Goal: Transaction & Acquisition: Purchase product/service

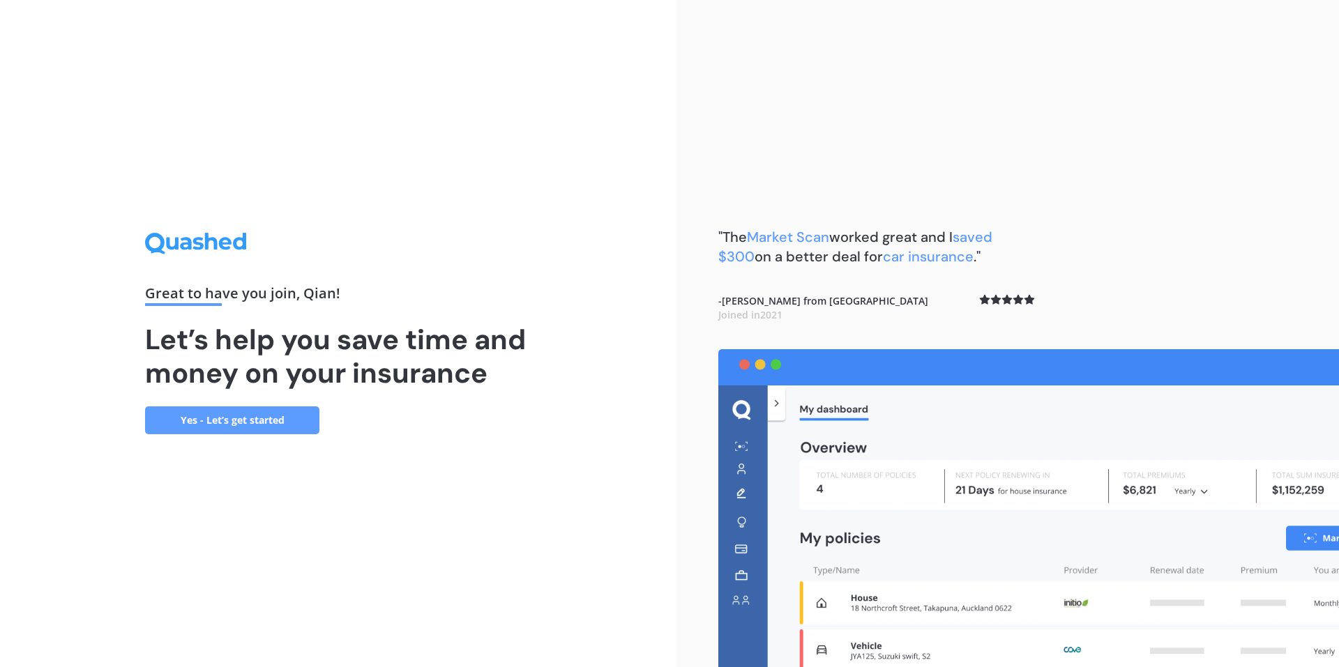
click at [245, 418] on link "Yes - Let’s get started" at bounding box center [232, 421] width 174 height 28
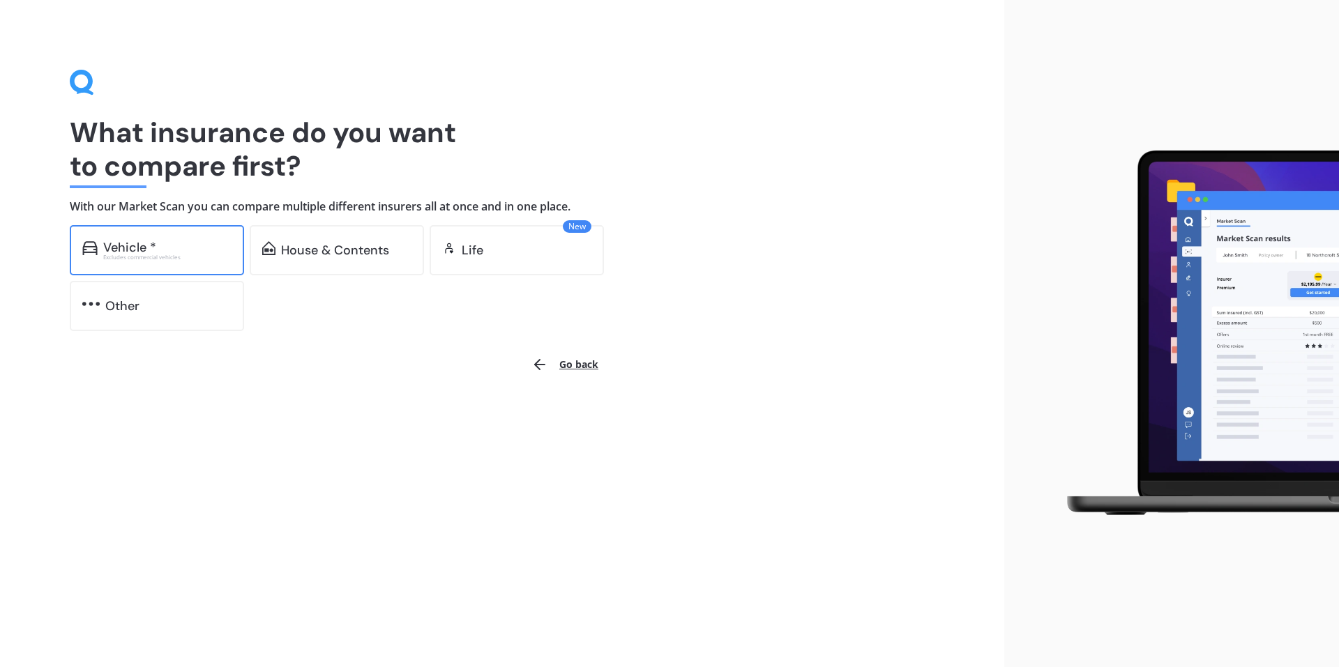
click at [169, 241] on div "Vehicle *" at bounding box center [167, 248] width 128 height 14
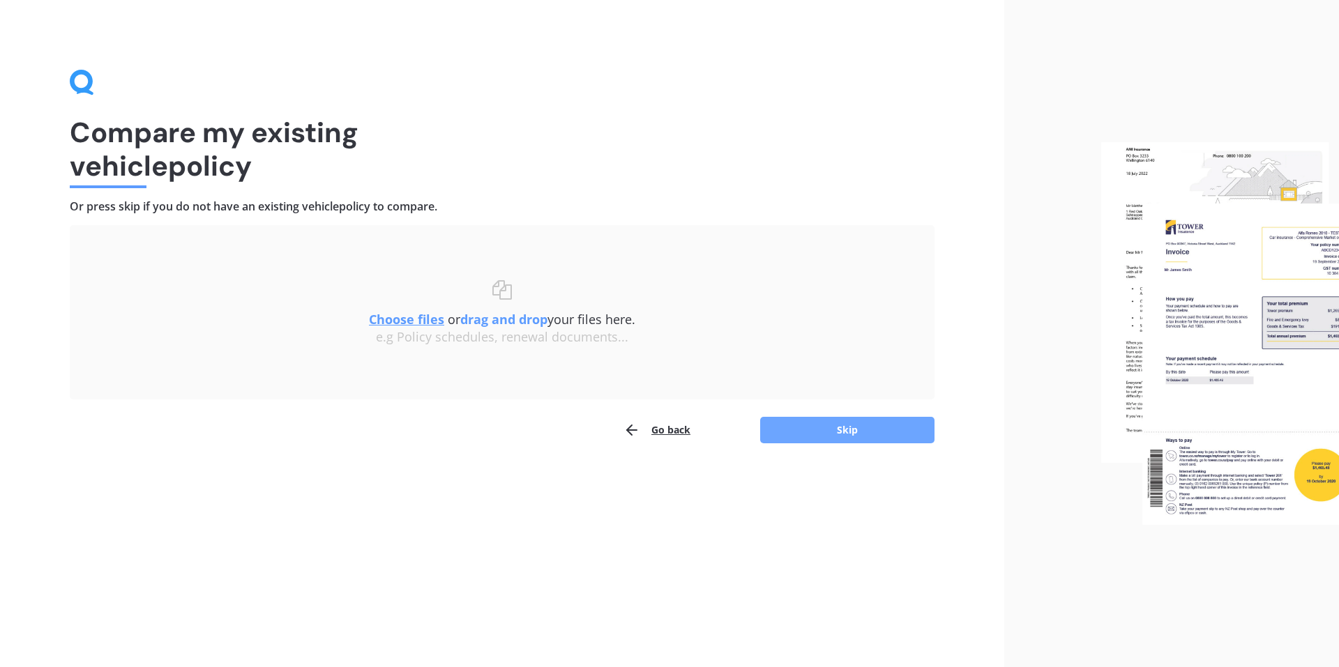
click at [867, 434] on button "Skip" at bounding box center [847, 430] width 174 height 27
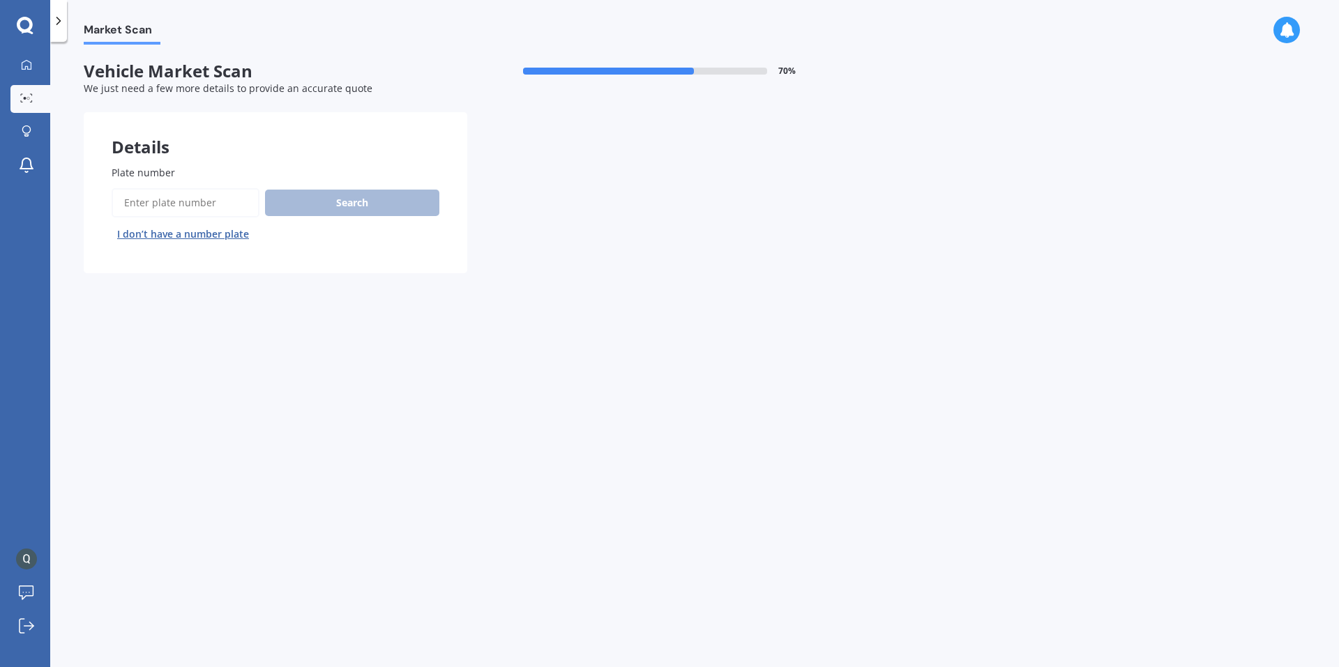
click at [206, 211] on input "Plate number" at bounding box center [186, 202] width 148 height 29
type input "qsp224"
click at [0, 0] on button "Next" at bounding box center [0, 0] width 0 height 0
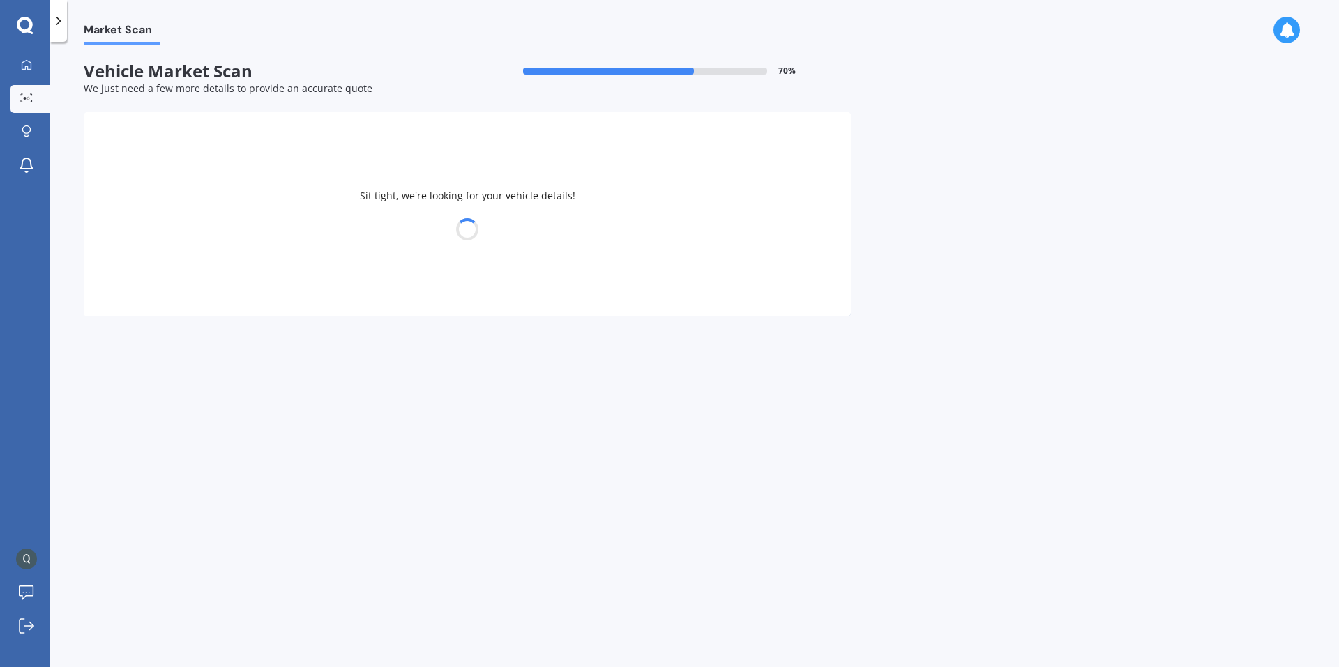
select select "TOYOTA"
select select "C-HR"
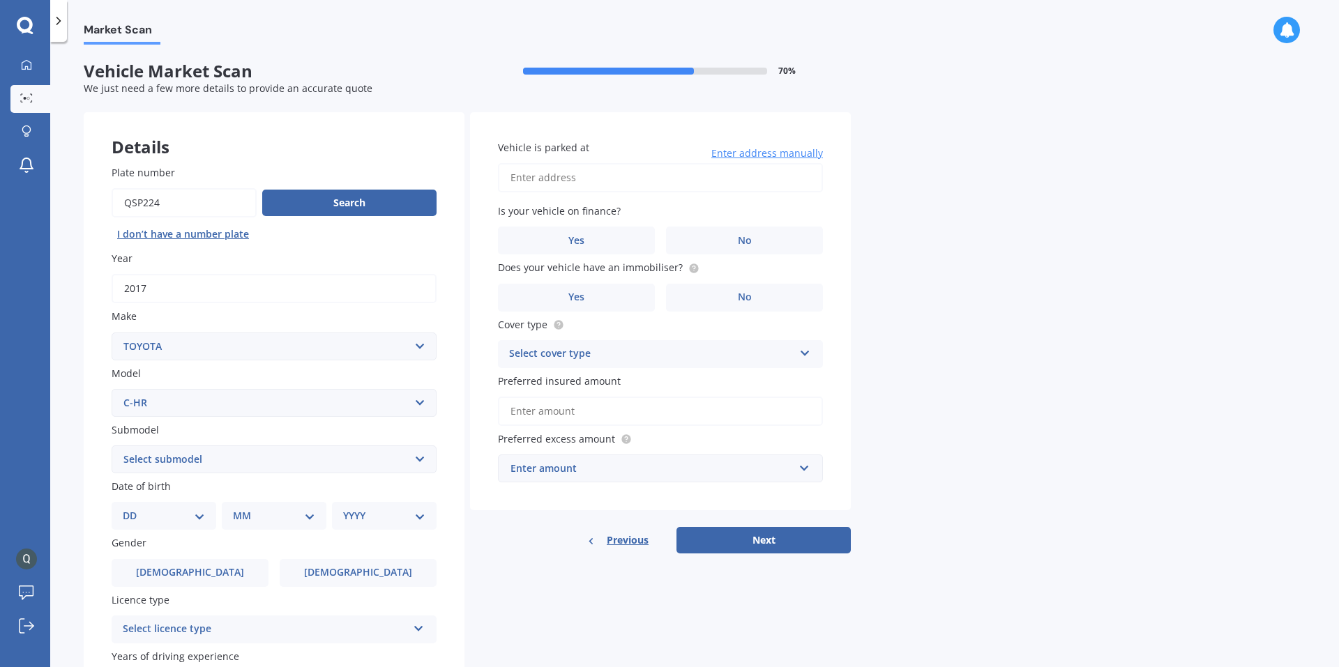
click at [556, 181] on input "Vehicle is parked at" at bounding box center [660, 177] width 325 height 29
type input "[STREET_ADDRESS] 2010"
click at [613, 244] on label "Yes" at bounding box center [576, 241] width 157 height 28
click at [0, 0] on input "Yes" at bounding box center [0, 0] width 0 height 0
click at [573, 292] on span "Yes" at bounding box center [576, 298] width 17 height 12
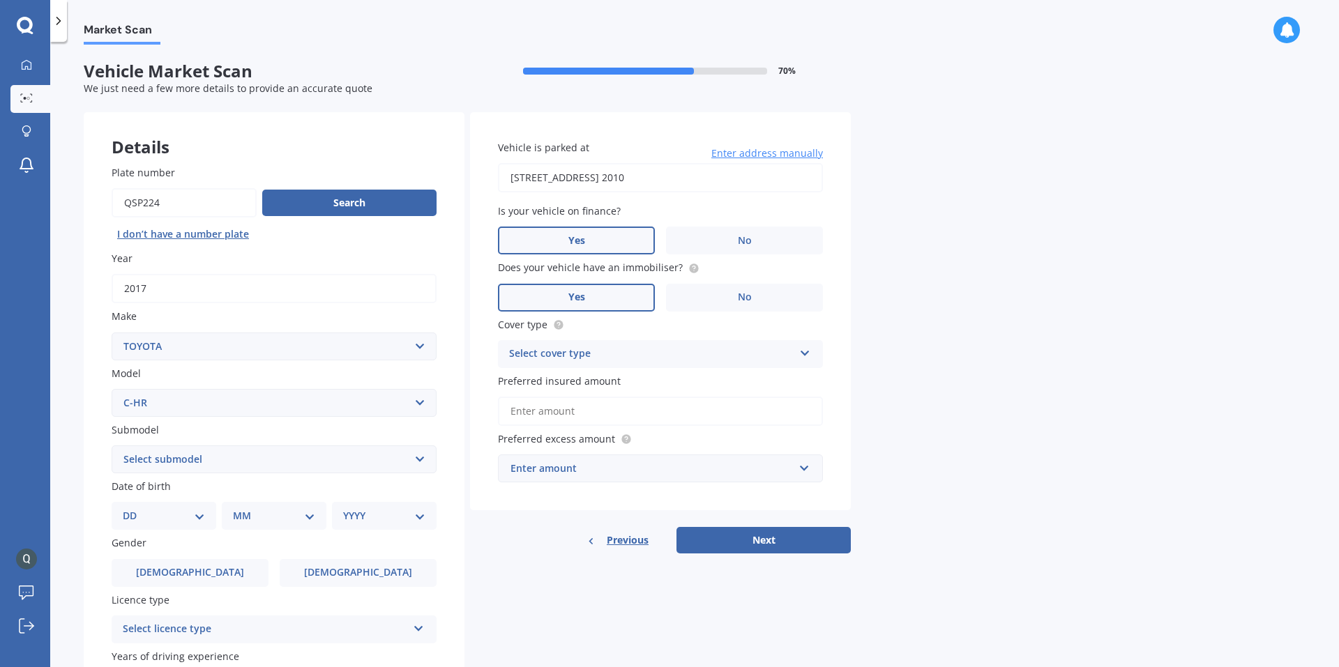
click at [0, 0] on input "Yes" at bounding box center [0, 0] width 0 height 0
click at [696, 359] on div "Select cover type" at bounding box center [651, 354] width 285 height 17
drag, startPoint x: 681, startPoint y: 402, endPoint x: 677, endPoint y: 426, distance: 24.7
click at [677, 426] on div "Comprehensive Third Party, Fire & Theft Third Party" at bounding box center [660, 406] width 325 height 77
click at [683, 418] on input "Preferred insured amount" at bounding box center [660, 411] width 325 height 29
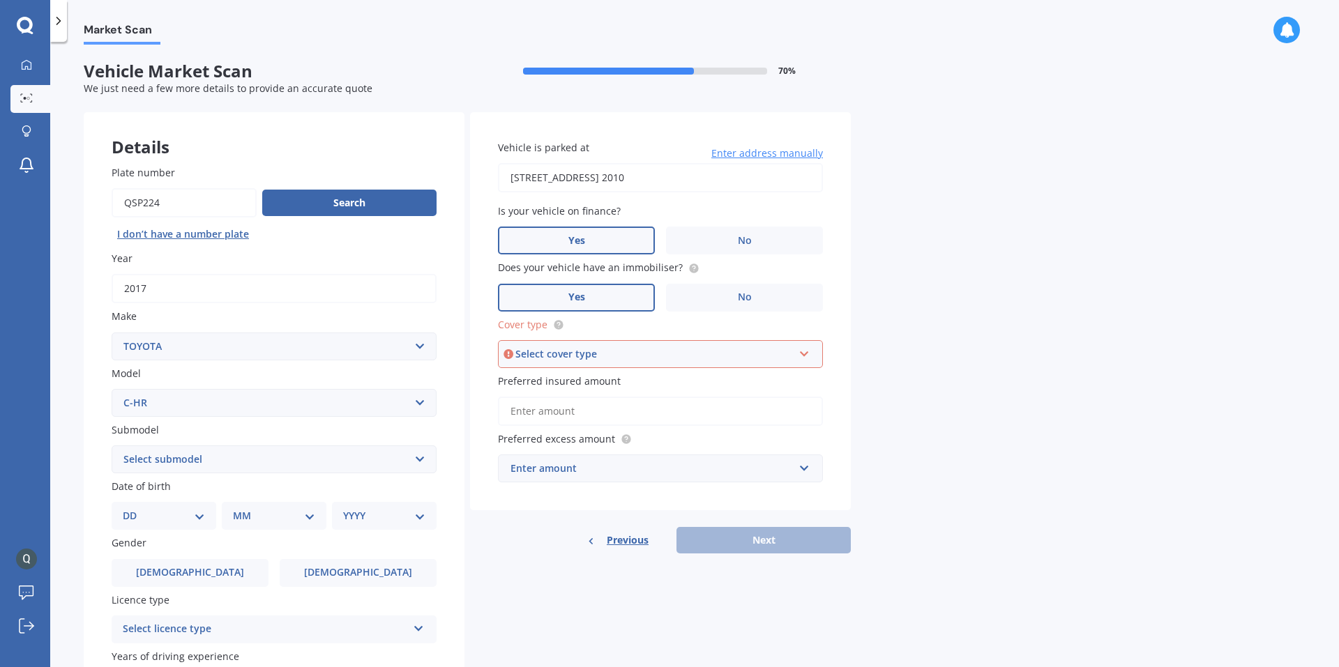
click at [624, 363] on div "Select cover type Comprehensive Third Party, Fire & Theft Third Party" at bounding box center [660, 354] width 325 height 28
click at [594, 352] on div "Comprehensive" at bounding box center [654, 354] width 278 height 15
click at [591, 360] on div "Select cover type" at bounding box center [654, 354] width 278 height 15
click at [551, 428] on span "Third Party" at bounding box center [538, 430] width 54 height 13
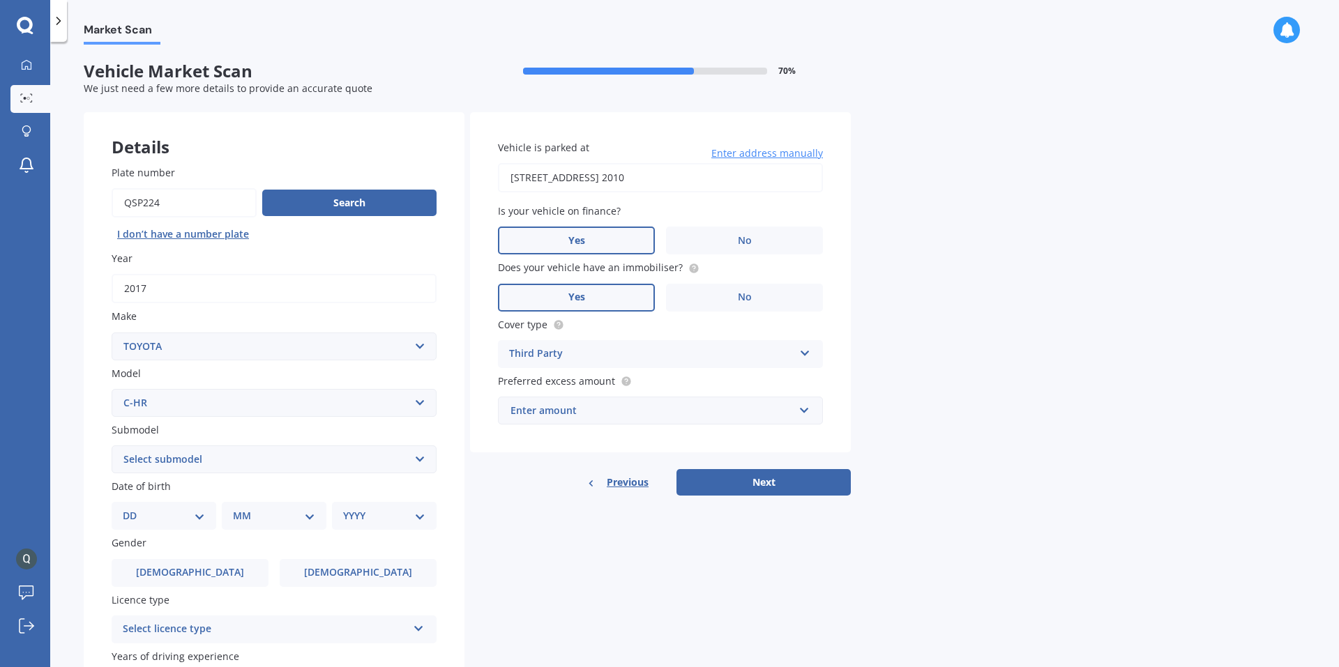
click at [573, 418] on div "Enter amount" at bounding box center [652, 410] width 283 height 15
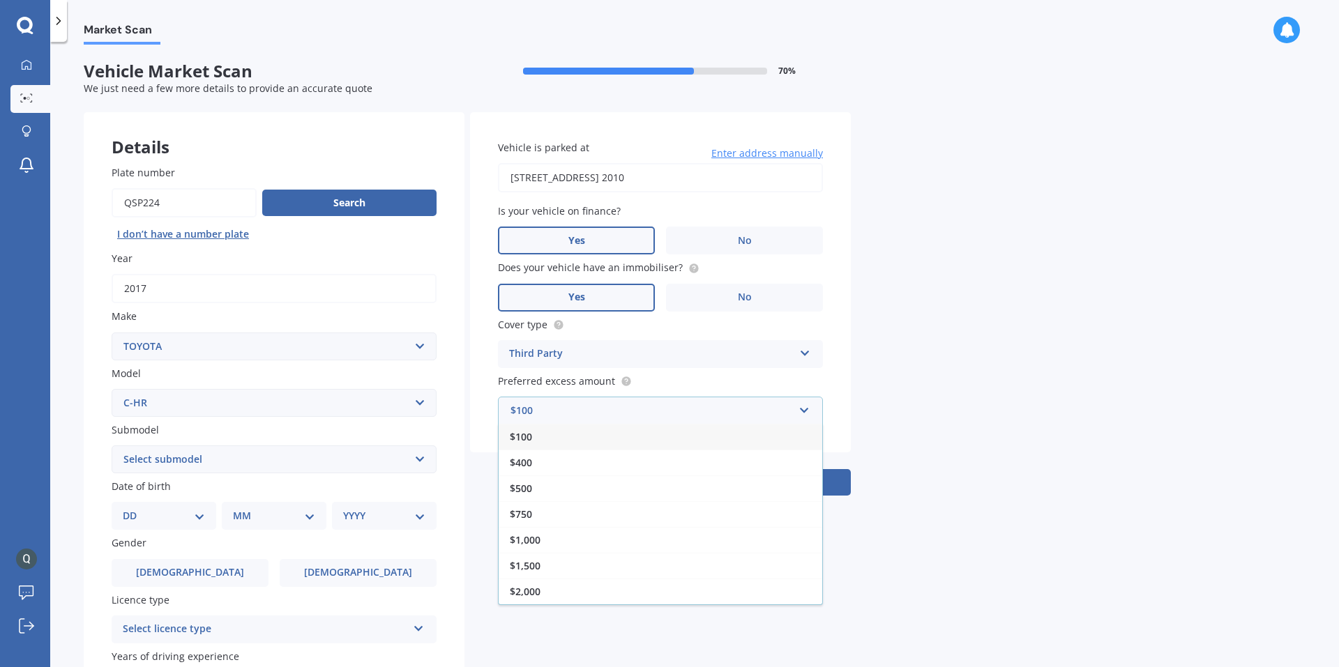
drag, startPoint x: 568, startPoint y: 485, endPoint x: 577, endPoint y: 482, distance: 9.5
click at [569, 485] on div "$500" at bounding box center [661, 489] width 324 height 26
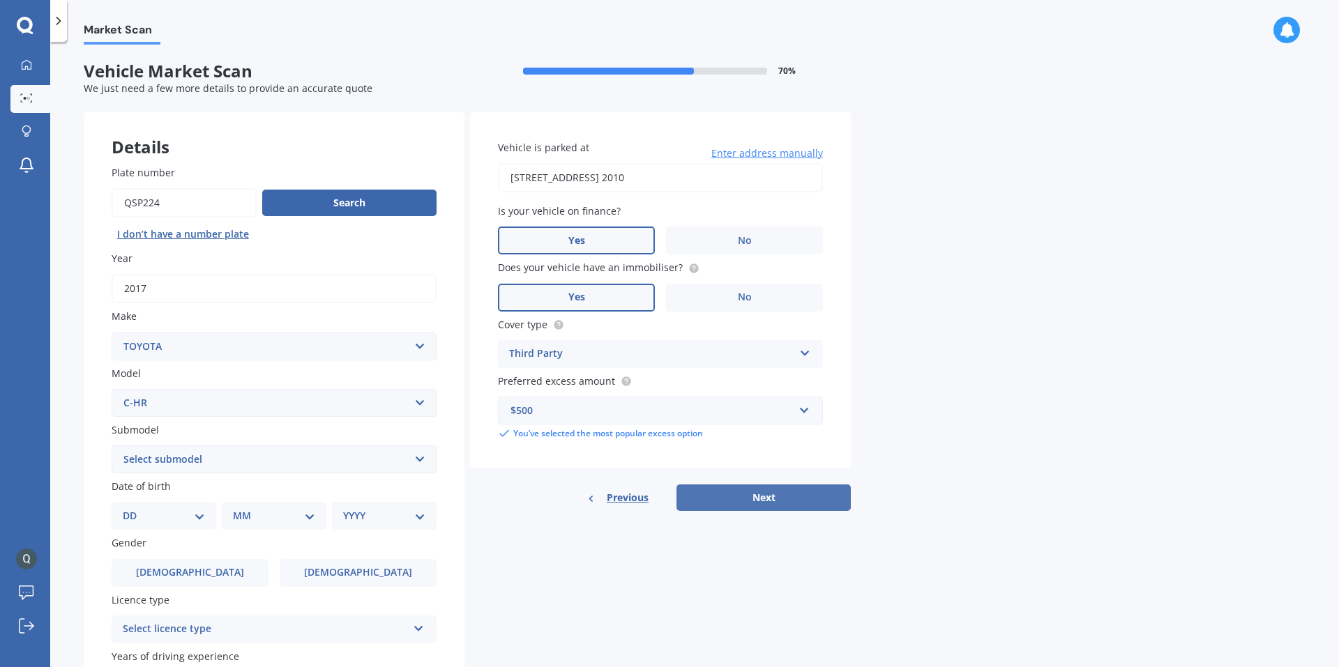
click at [757, 499] on button "Next" at bounding box center [764, 498] width 174 height 27
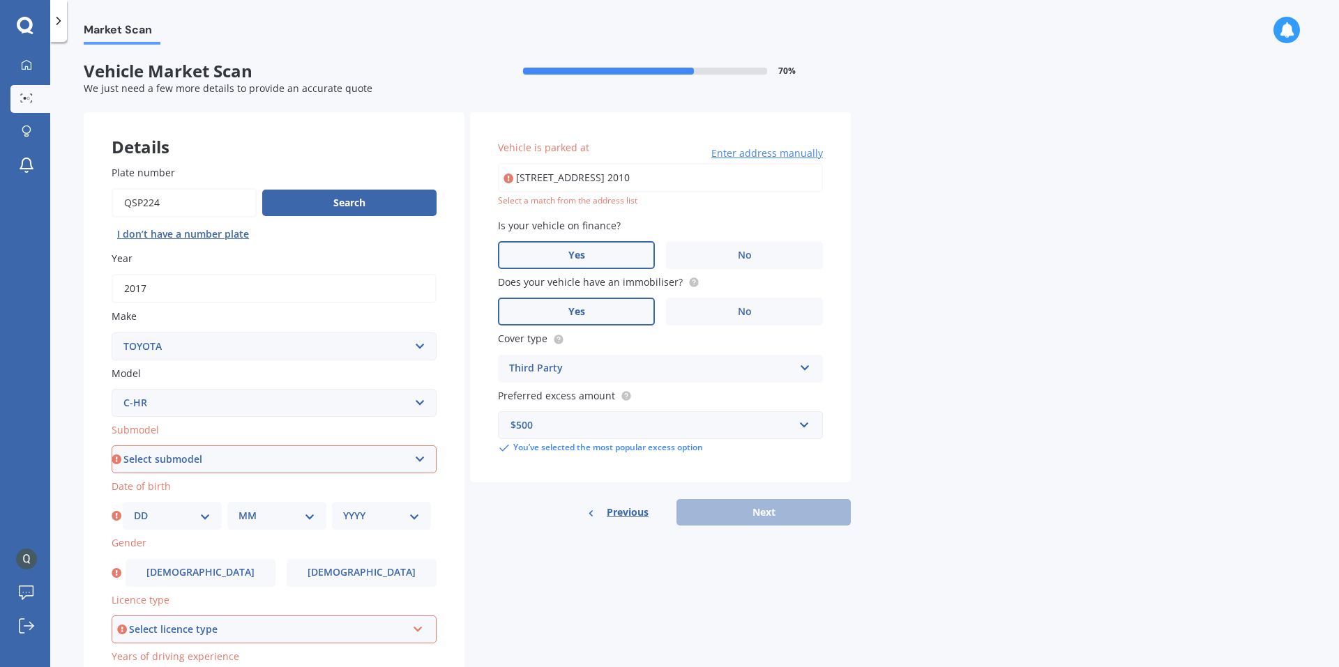
click at [592, 173] on input "[STREET_ADDRESS] 2010" at bounding box center [660, 177] width 325 height 29
drag, startPoint x: 792, startPoint y: 179, endPoint x: 487, endPoint y: 181, distance: 305.5
click at [487, 181] on div "Vehicle is parked at [STREET_ADDRESS] 2010 Enter address manually Select a matc…" at bounding box center [660, 297] width 381 height 370
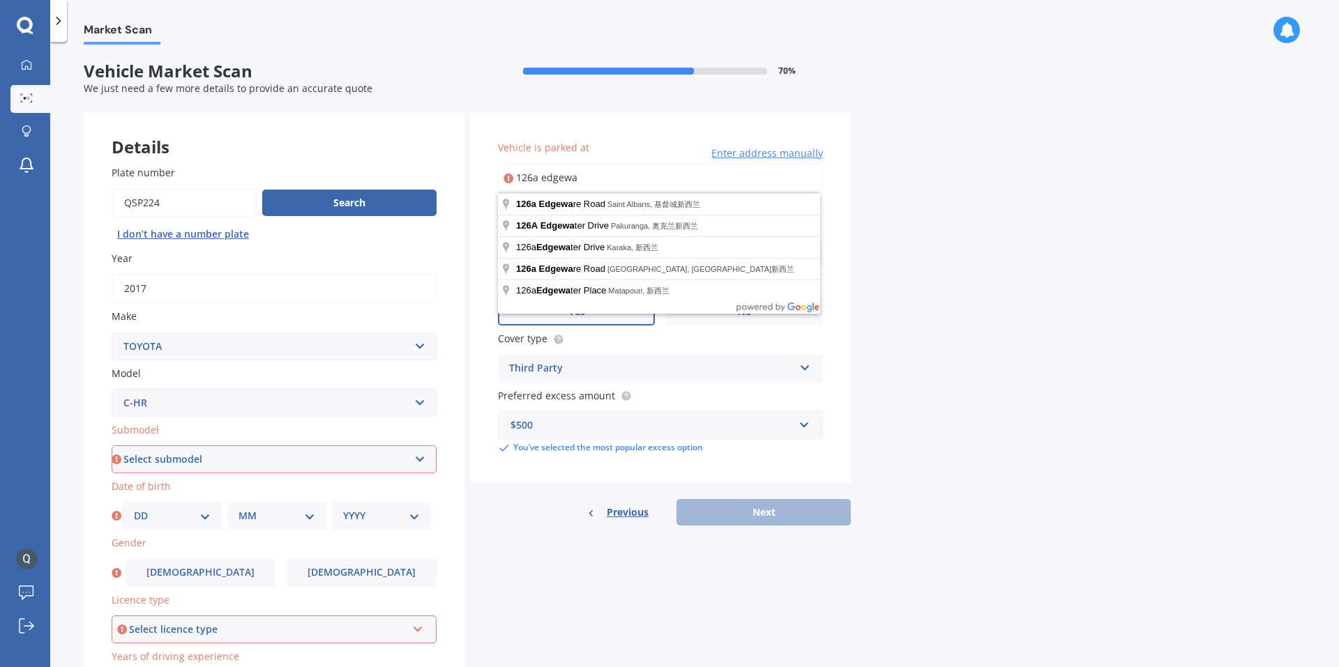
click at [729, 176] on input "126a edgewa" at bounding box center [660, 177] width 325 height 29
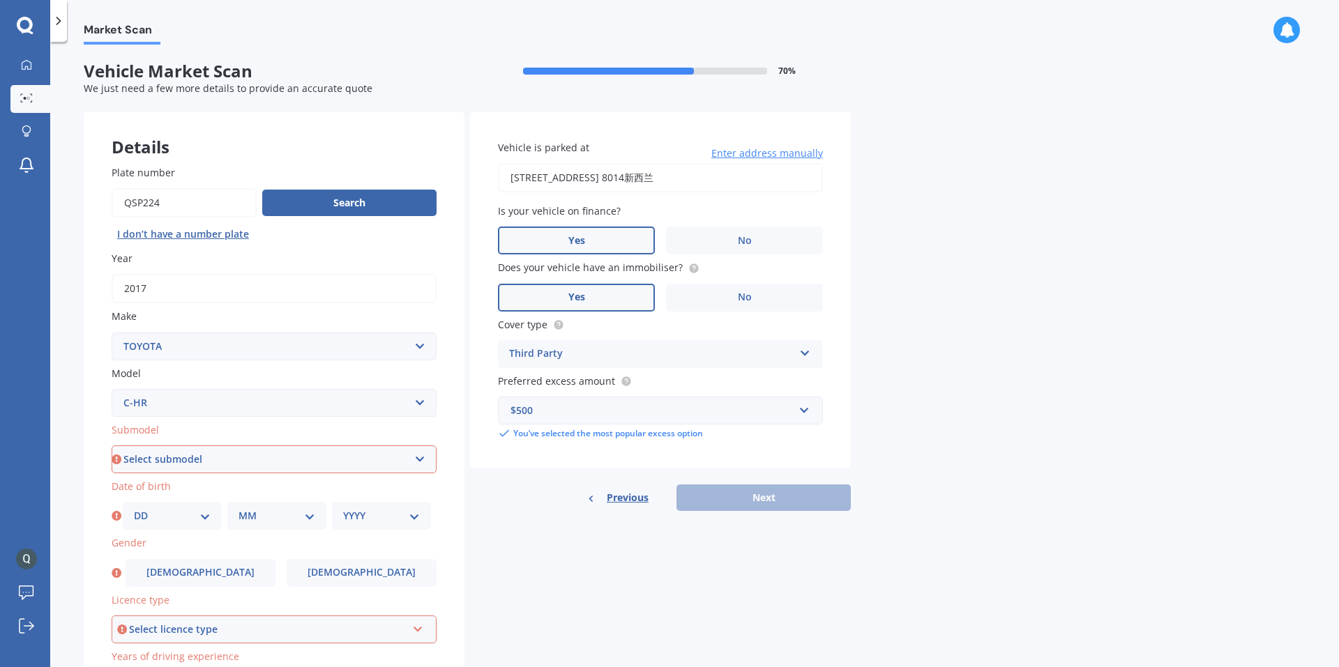
click at [658, 177] on input "[STREET_ADDRESS] 8014新西兰" at bounding box center [660, 177] width 325 height 29
drag, startPoint x: 794, startPoint y: 178, endPoint x: 373, endPoint y: 167, distance: 420.7
click at [373, 167] on div "Details Plate number Search I don’t have a number plate Year [DATE] Make Select…" at bounding box center [467, 448] width 767 height 673
type input "[STREET_ADDRESS] 2010新西兰"
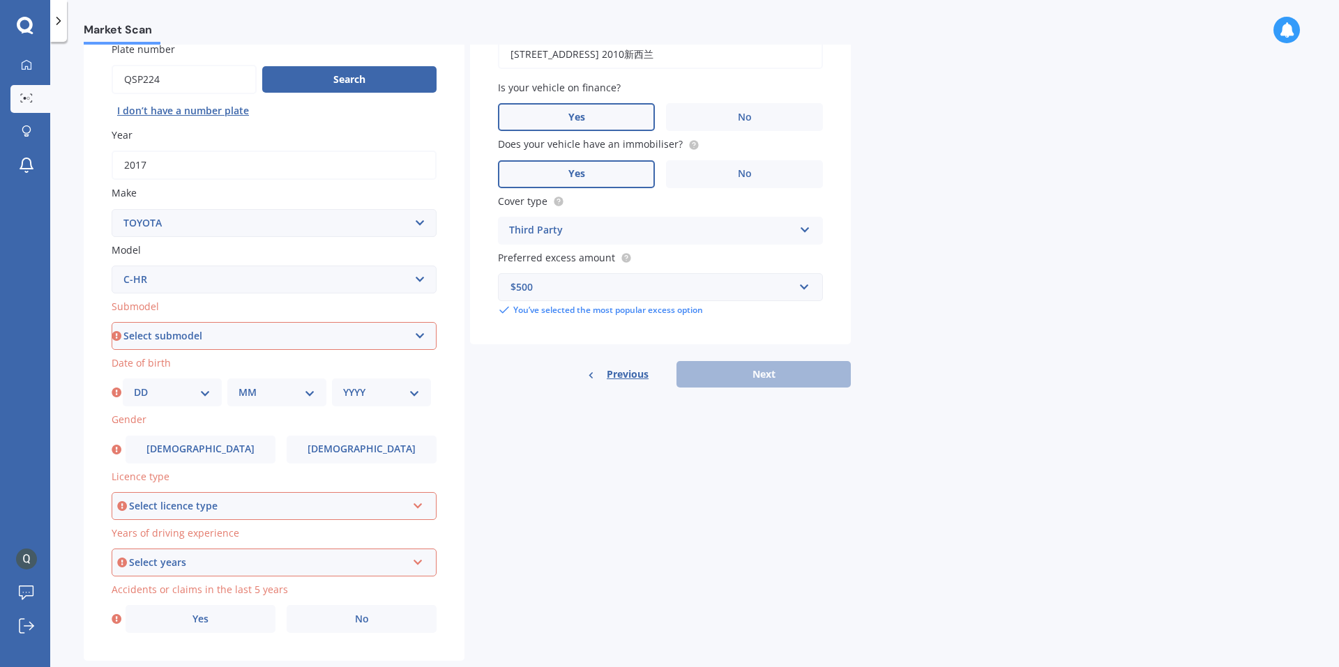
scroll to position [139, 0]
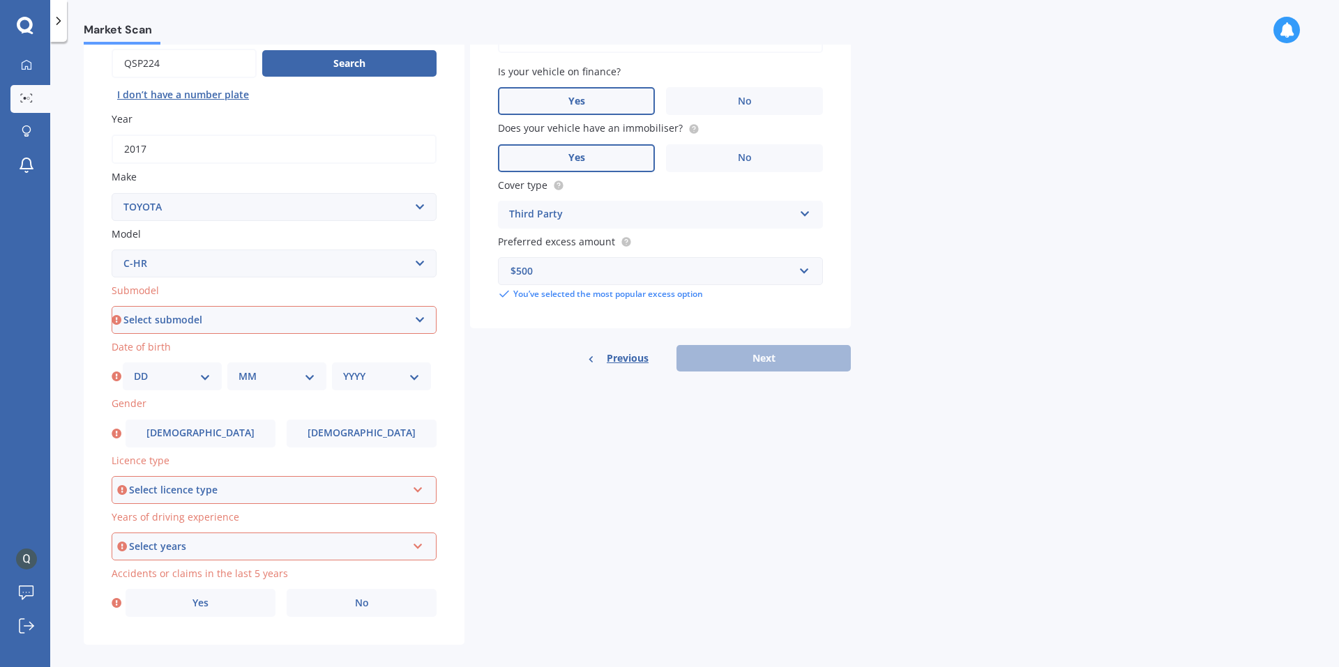
click at [227, 319] on select "Select submodel Hybrid Station Wagon SUV" at bounding box center [274, 320] width 325 height 28
select select "HYBRID"
click at [112, 306] on select "Select submodel Hybrid Station Wagon SUV" at bounding box center [274, 320] width 325 height 28
click at [199, 383] on select "DD 01 02 03 04 05 06 07 08 09 10 11 12 13 14 15 16 17 18 19 20 21 22 23 24 25 2…" at bounding box center [172, 376] width 77 height 15
select select "01"
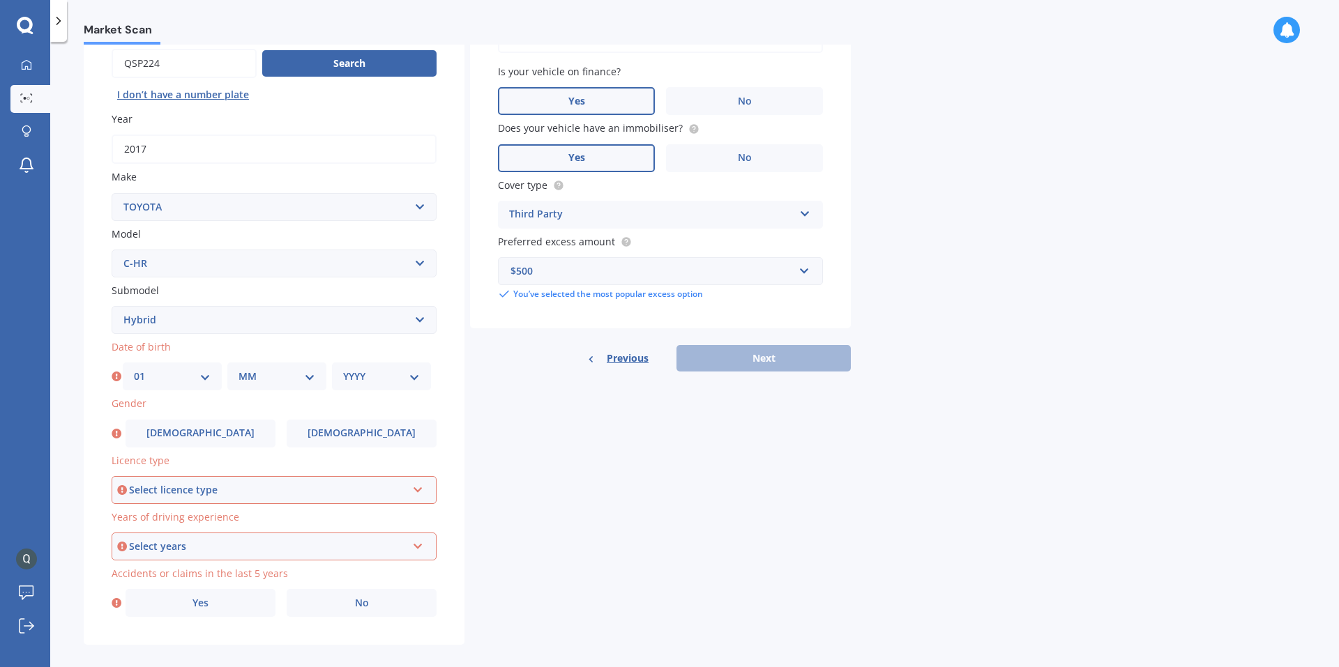
click at [134, 369] on select "DD 01 02 03 04 05 06 07 08 09 10 11 12 13 14 15 16 17 18 19 20 21 22 23 24 25 2…" at bounding box center [172, 376] width 77 height 15
click at [266, 378] on select "MM 01 02 03 04 05 06 07 08 09 10 11 12" at bounding box center [277, 376] width 77 height 15
select select "01"
click at [239, 369] on select "MM 01 02 03 04 05 06 07 08 09 10 11 12" at bounding box center [277, 376] width 77 height 15
click at [379, 381] on select "YYYY 2025 2024 2023 2022 2021 2020 2019 2018 2017 2016 2015 2014 2013 2012 2011…" at bounding box center [381, 376] width 77 height 15
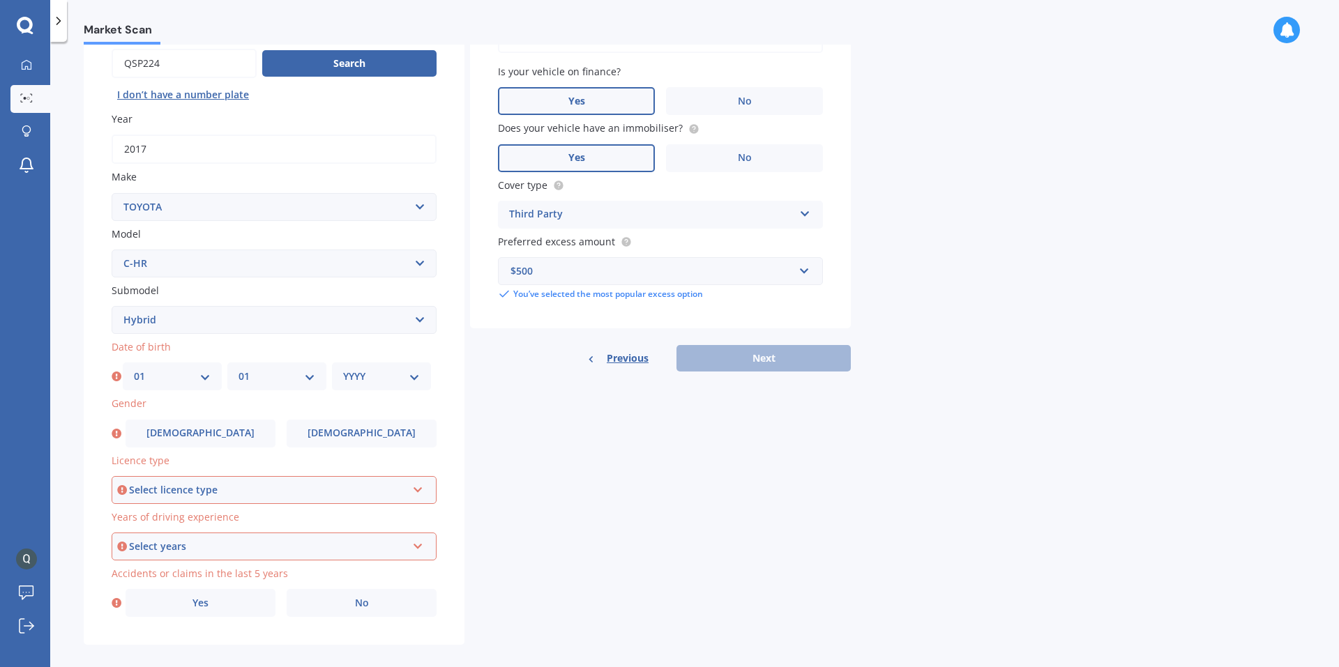
select select "1980"
click at [343, 369] on select "YYYY 2025 2024 2023 2022 2021 2020 2019 2018 2017 2016 2015 2014 2013 2012 2011…" at bounding box center [381, 376] width 77 height 15
click at [216, 441] on label "[DEMOGRAPHIC_DATA]" at bounding box center [201, 434] width 150 height 28
click at [0, 0] on input "[DEMOGRAPHIC_DATA]" at bounding box center [0, 0] width 0 height 0
click at [235, 494] on div "Select licence type" at bounding box center [268, 490] width 278 height 15
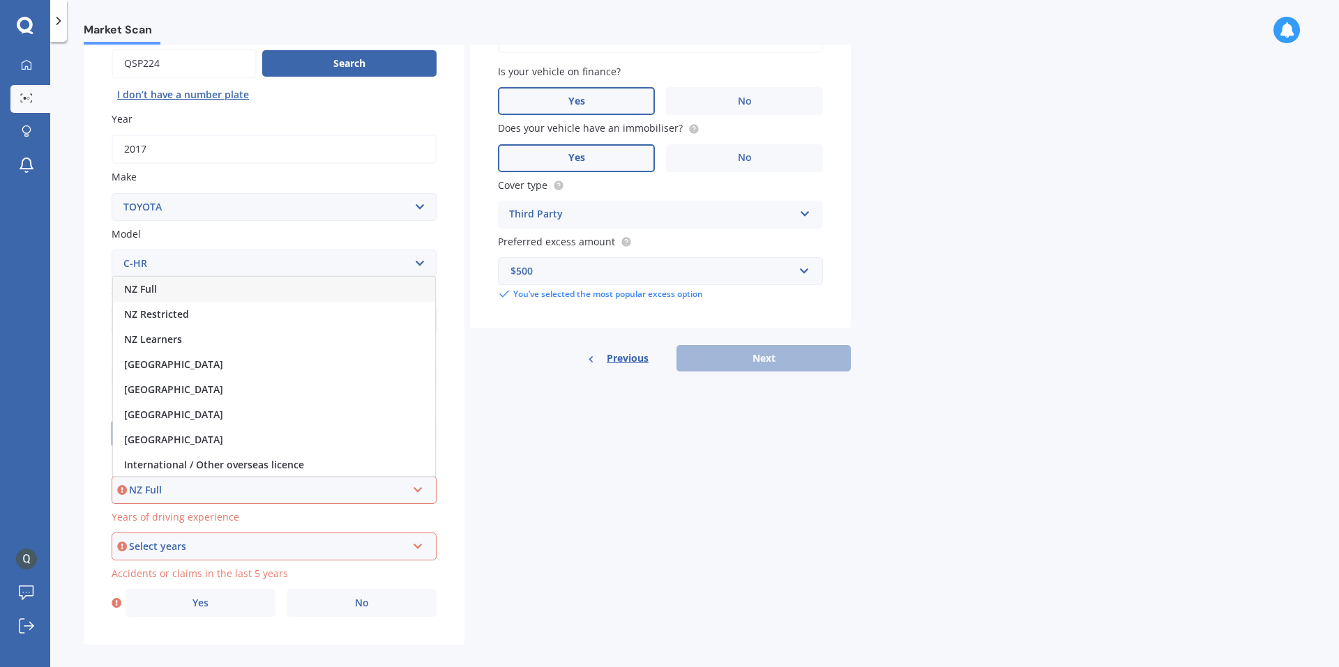
click at [219, 292] on div "NZ Full" at bounding box center [274, 289] width 322 height 25
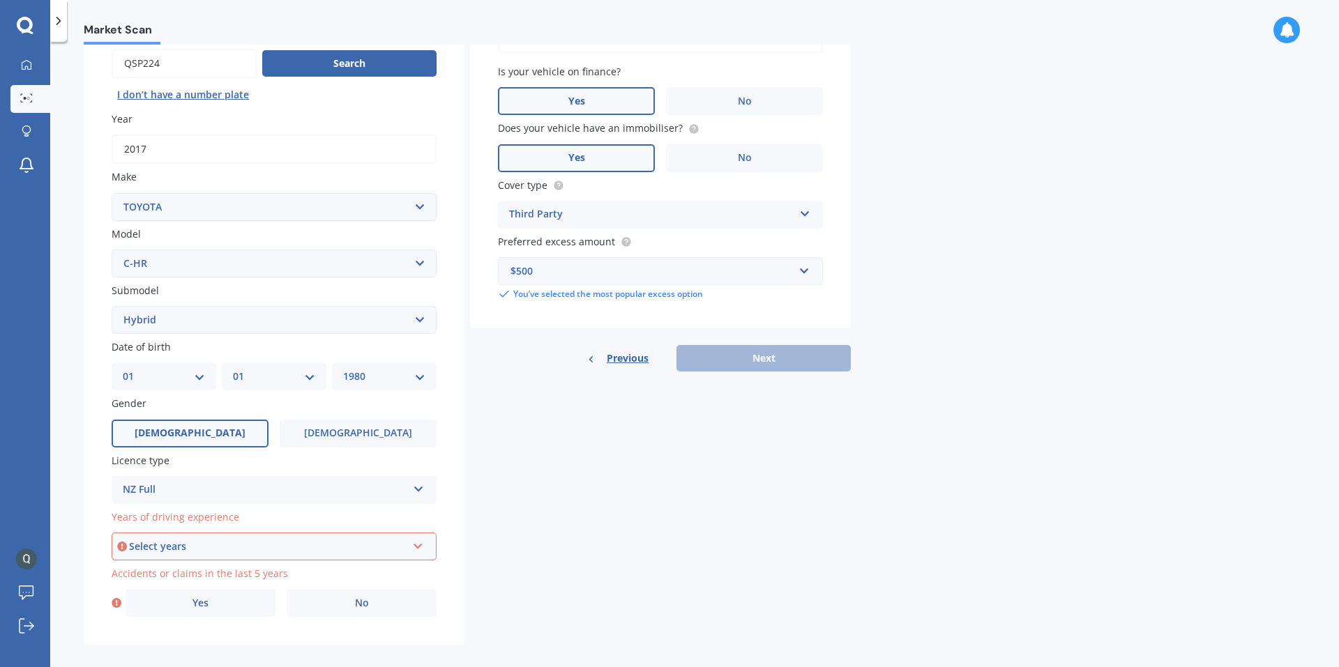
click at [230, 552] on div "Select years" at bounding box center [268, 546] width 278 height 15
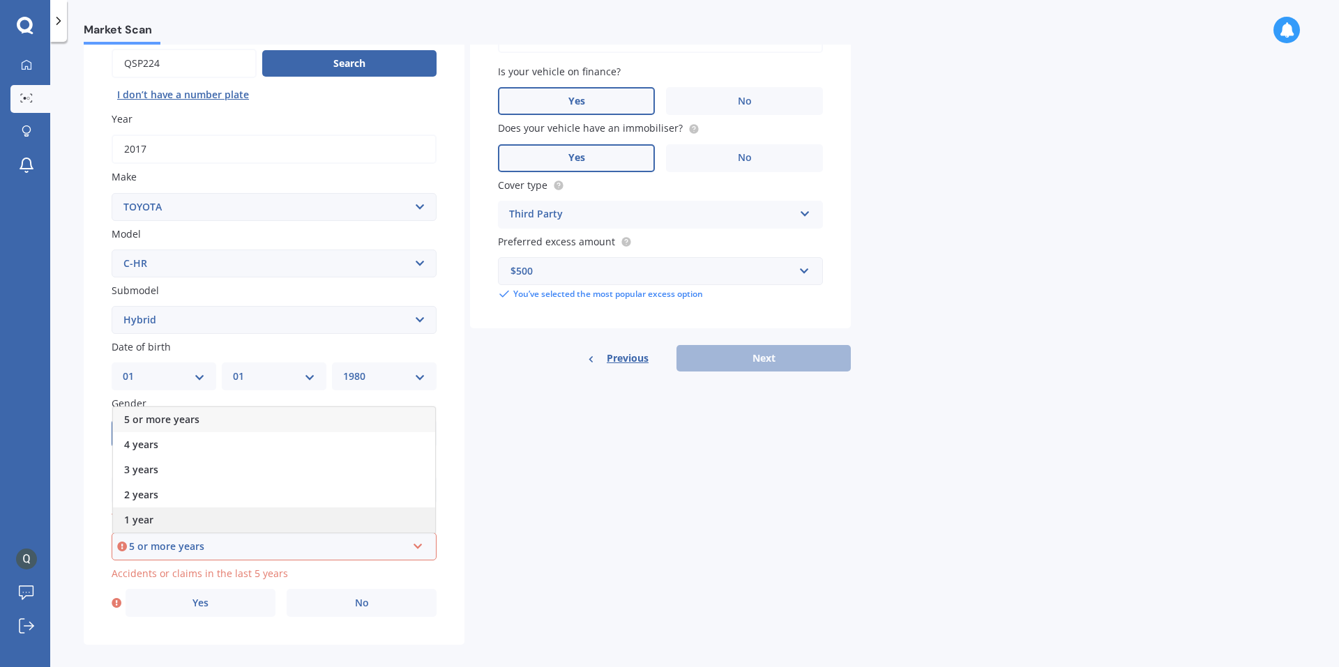
click at [220, 513] on div "1 year" at bounding box center [274, 520] width 322 height 25
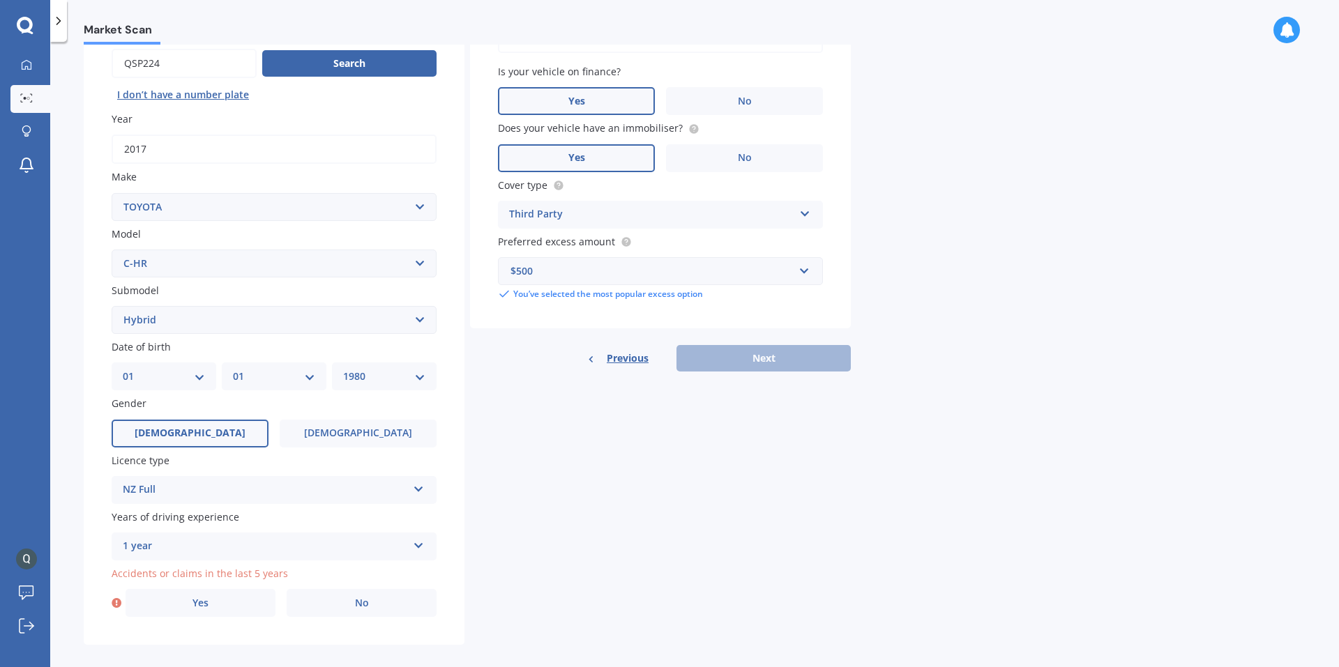
click at [305, 547] on div "1 year" at bounding box center [265, 546] width 285 height 17
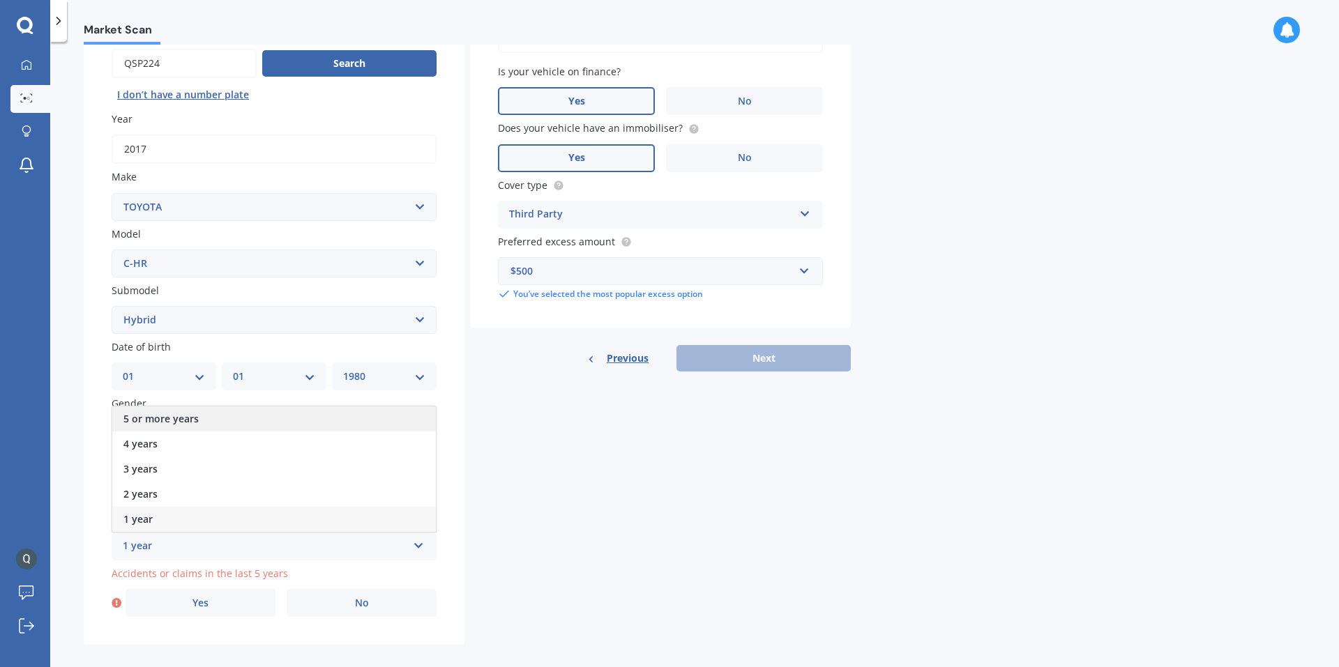
click at [228, 421] on div "5 or more years" at bounding box center [274, 419] width 324 height 25
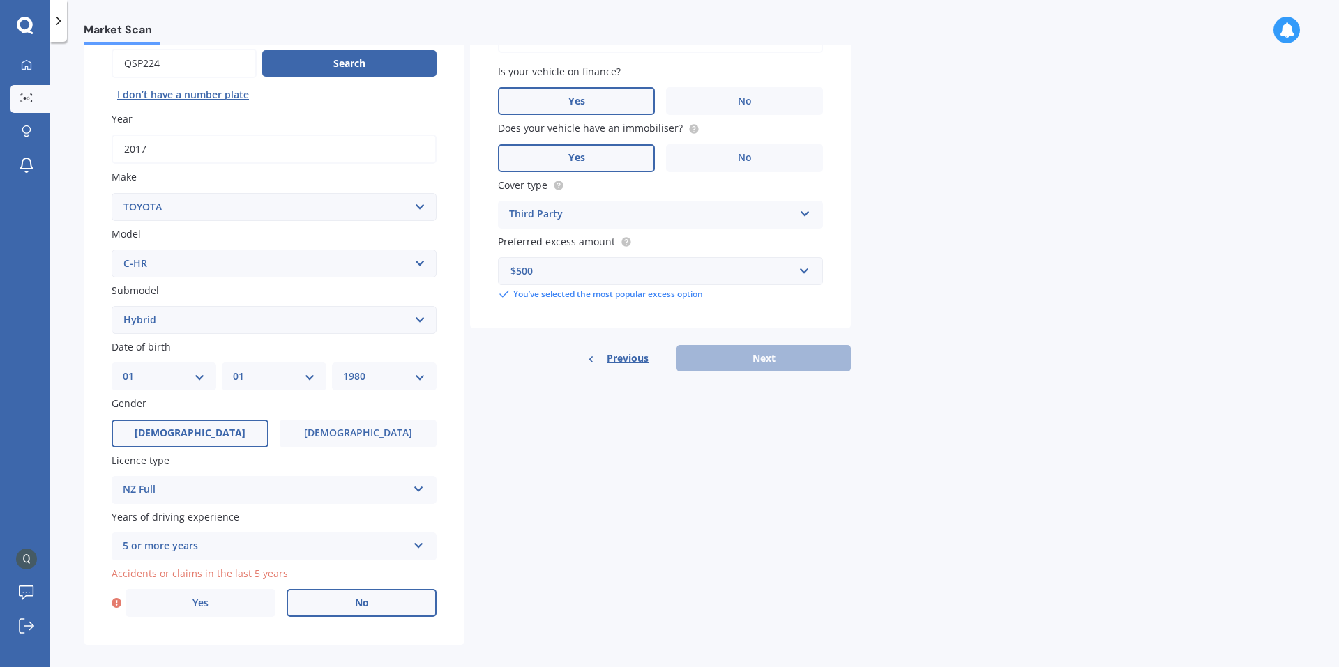
click at [357, 604] on span "No" at bounding box center [362, 604] width 14 height 12
click at [0, 0] on input "No" at bounding box center [0, 0] width 0 height 0
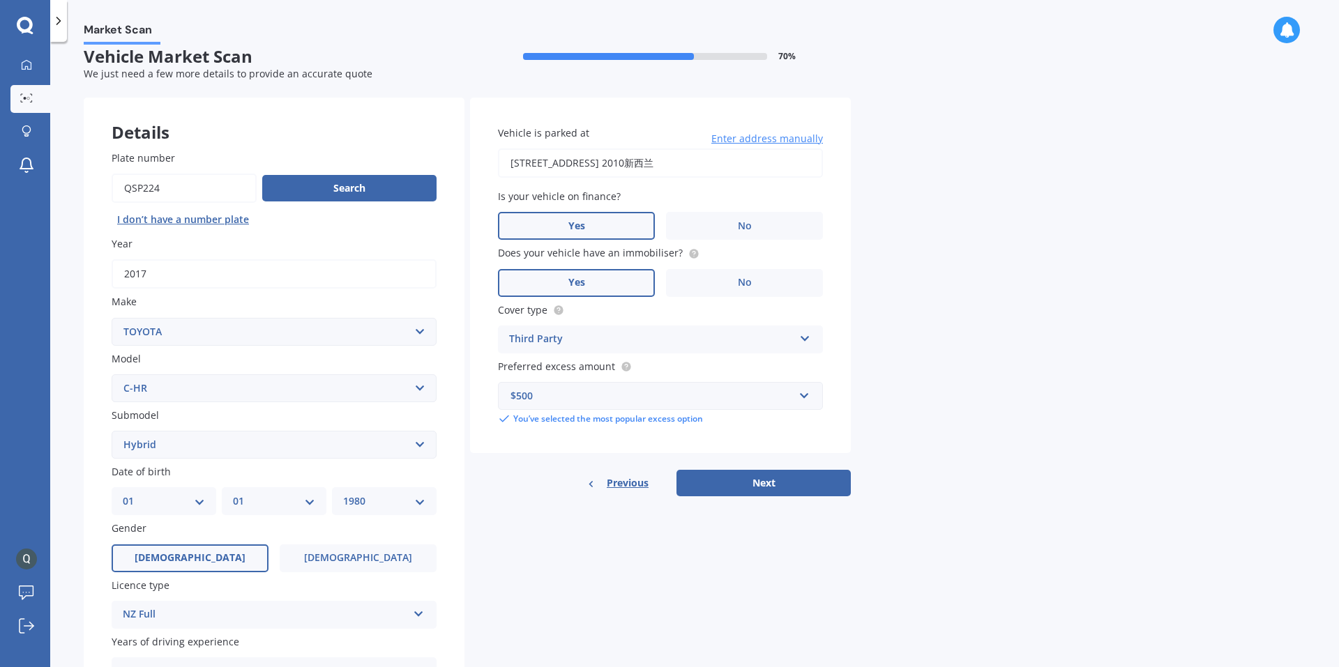
scroll to position [0, 0]
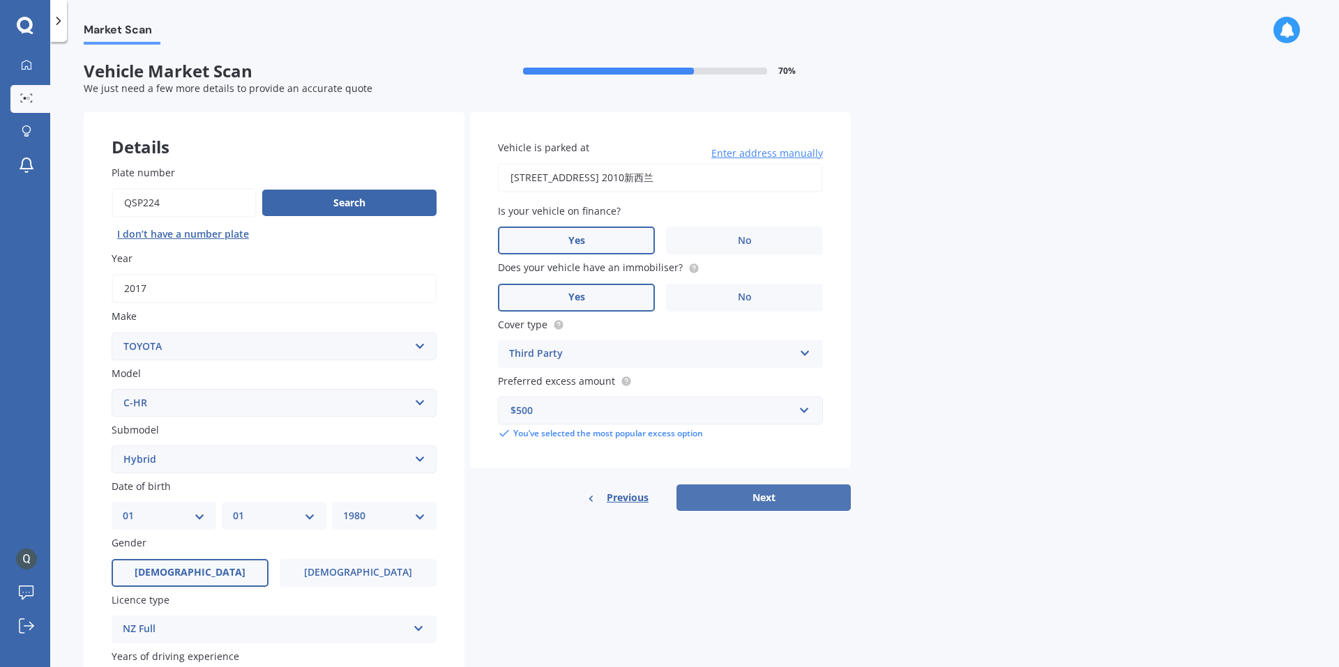
click at [732, 499] on button "Next" at bounding box center [764, 498] width 174 height 27
select select "01"
select select "1980"
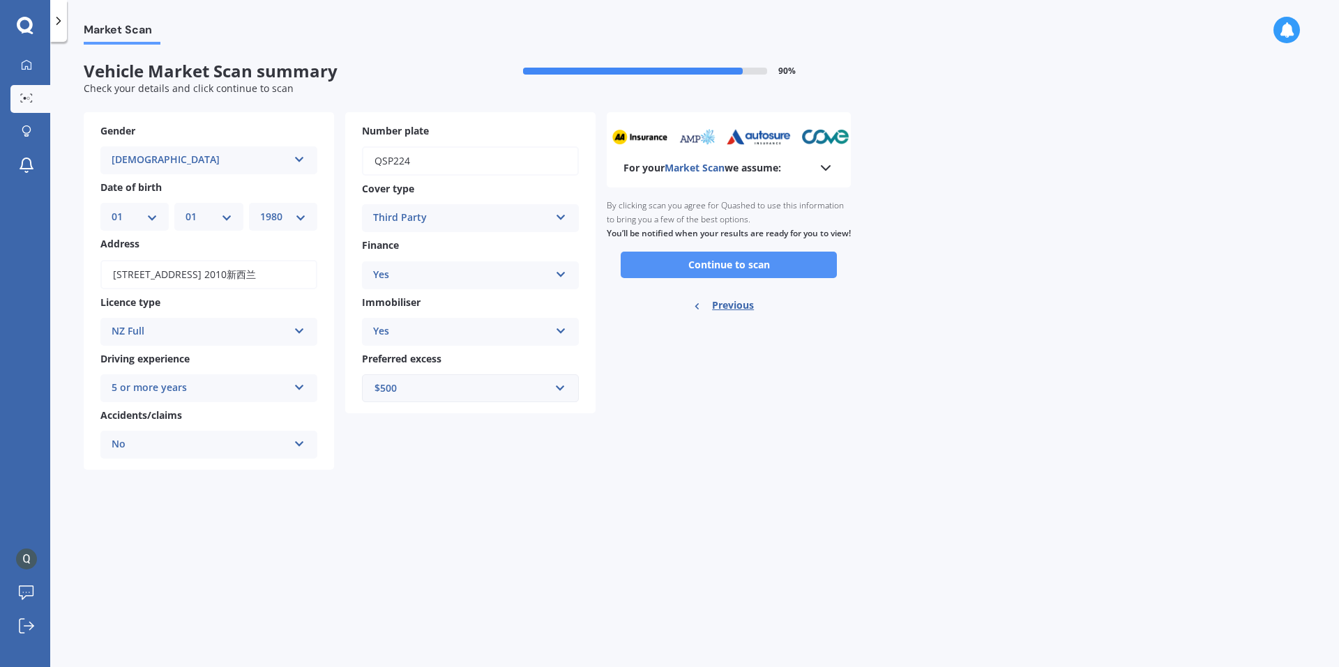
click at [738, 275] on button "Continue to scan" at bounding box center [729, 265] width 216 height 27
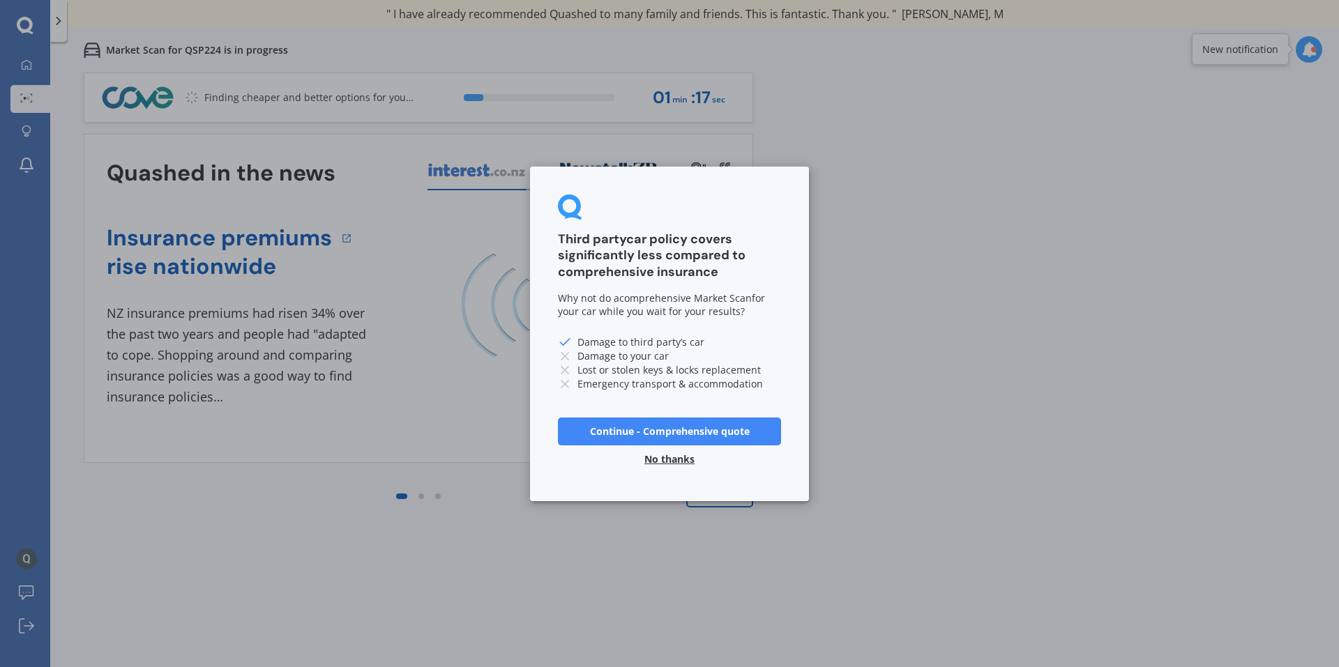
click at [677, 464] on button "No thanks" at bounding box center [669, 459] width 67 height 28
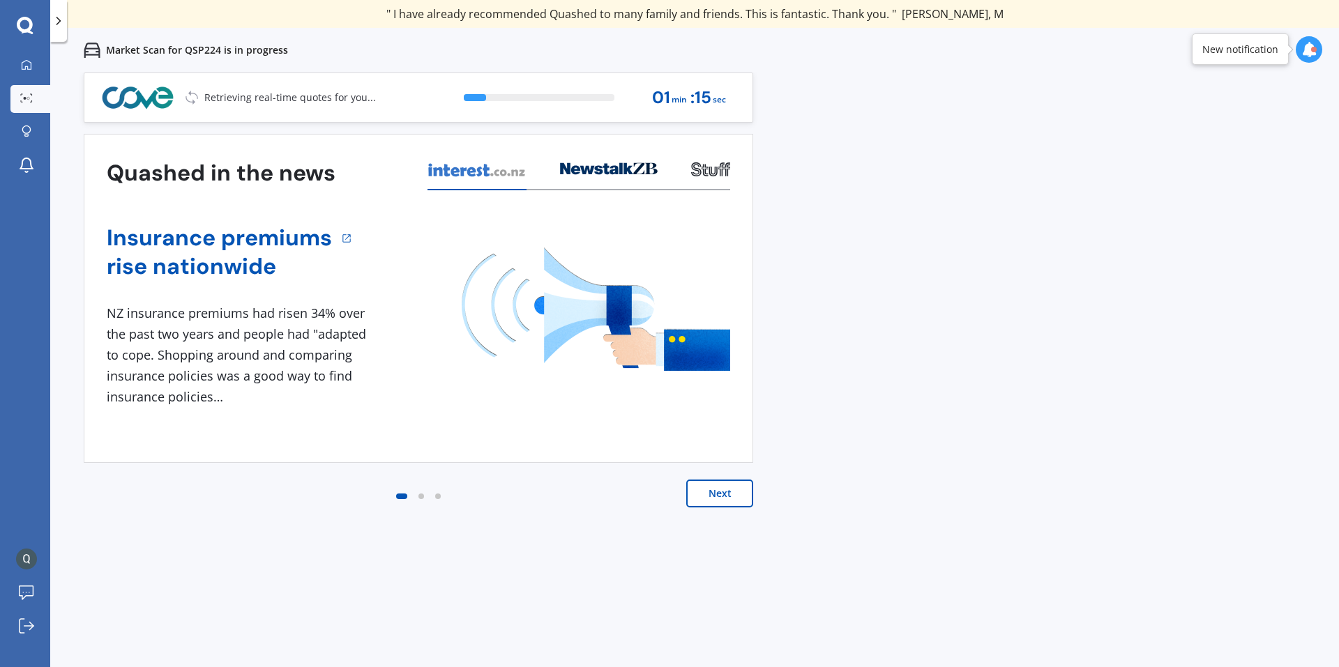
click at [722, 500] on button "Next" at bounding box center [719, 494] width 67 height 28
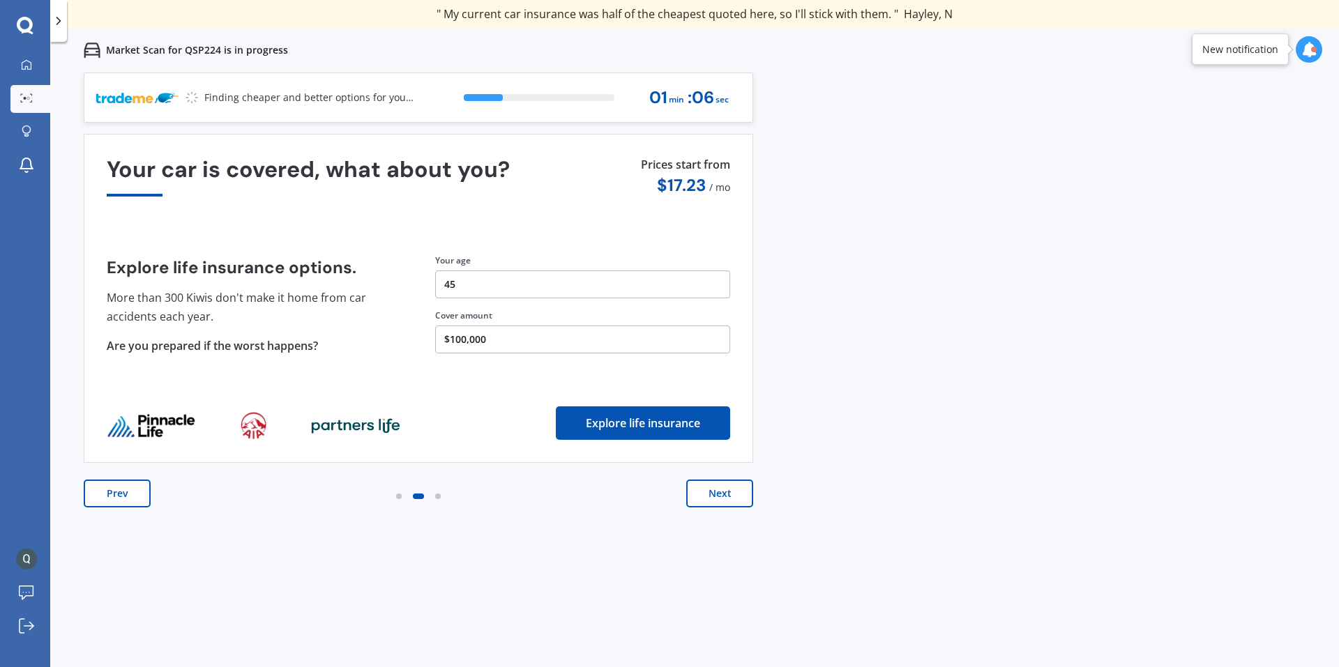
click at [721, 499] on button "Next" at bounding box center [719, 494] width 67 height 28
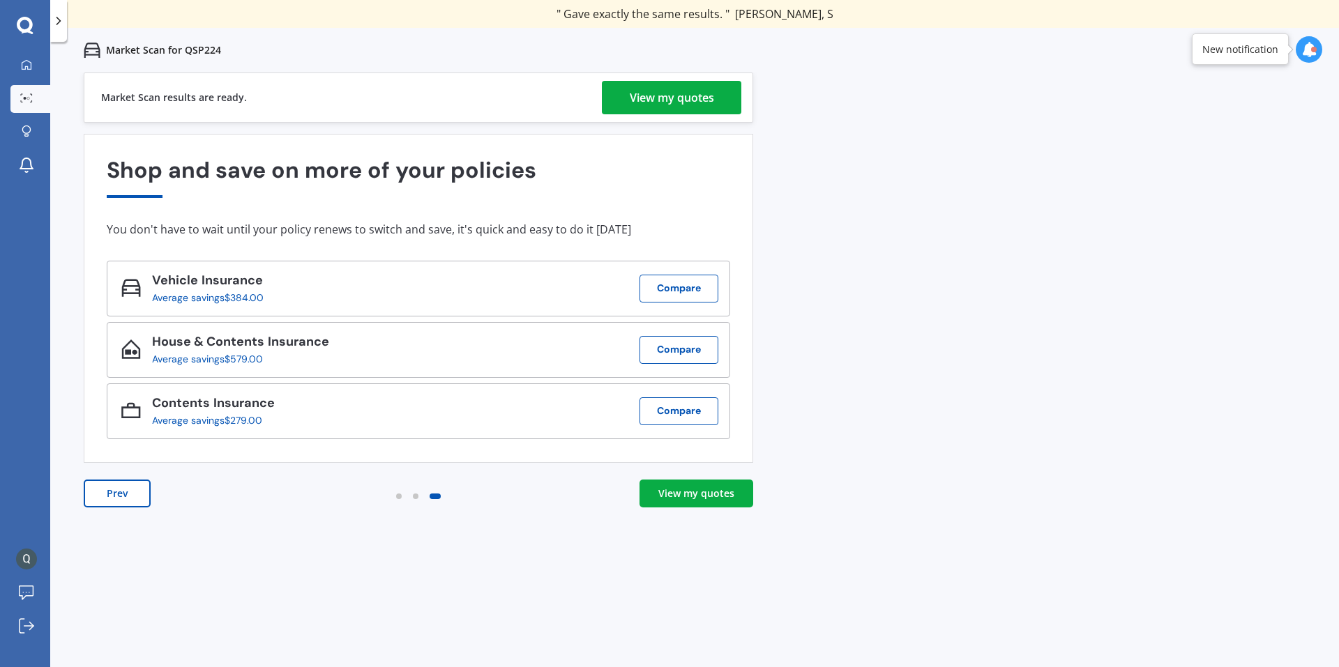
click at [677, 91] on div "View my quotes" at bounding box center [672, 97] width 84 height 33
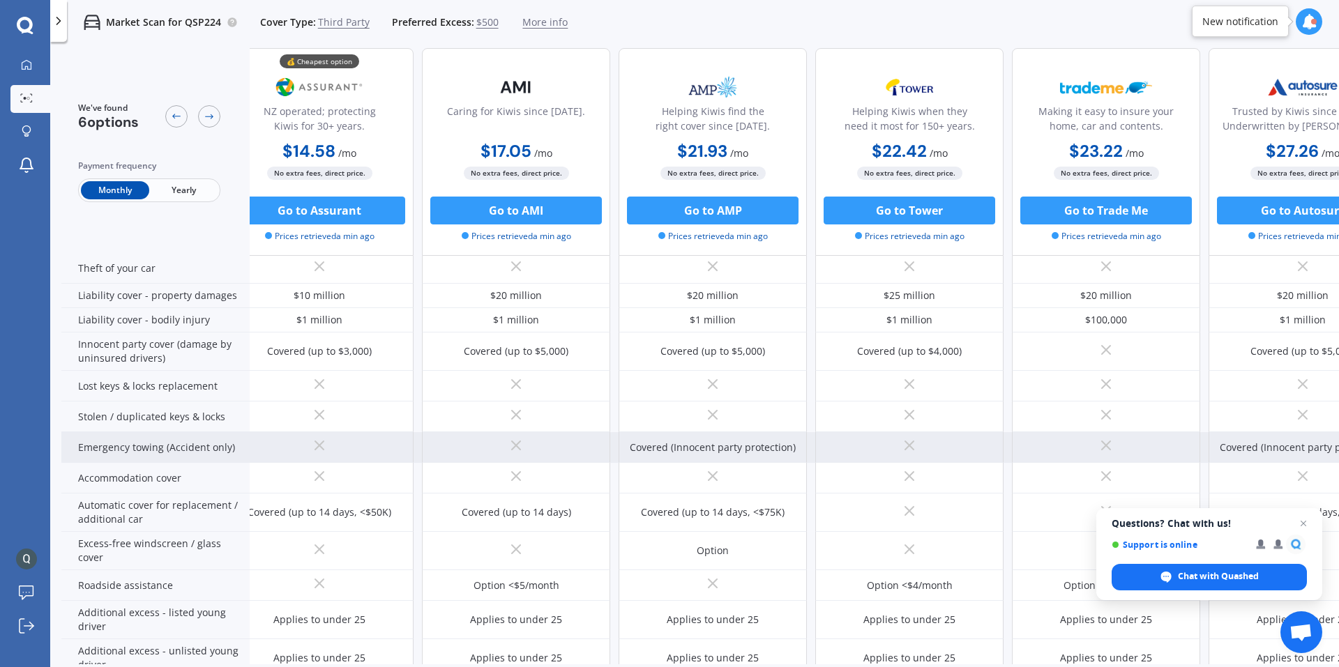
scroll to position [252, 24]
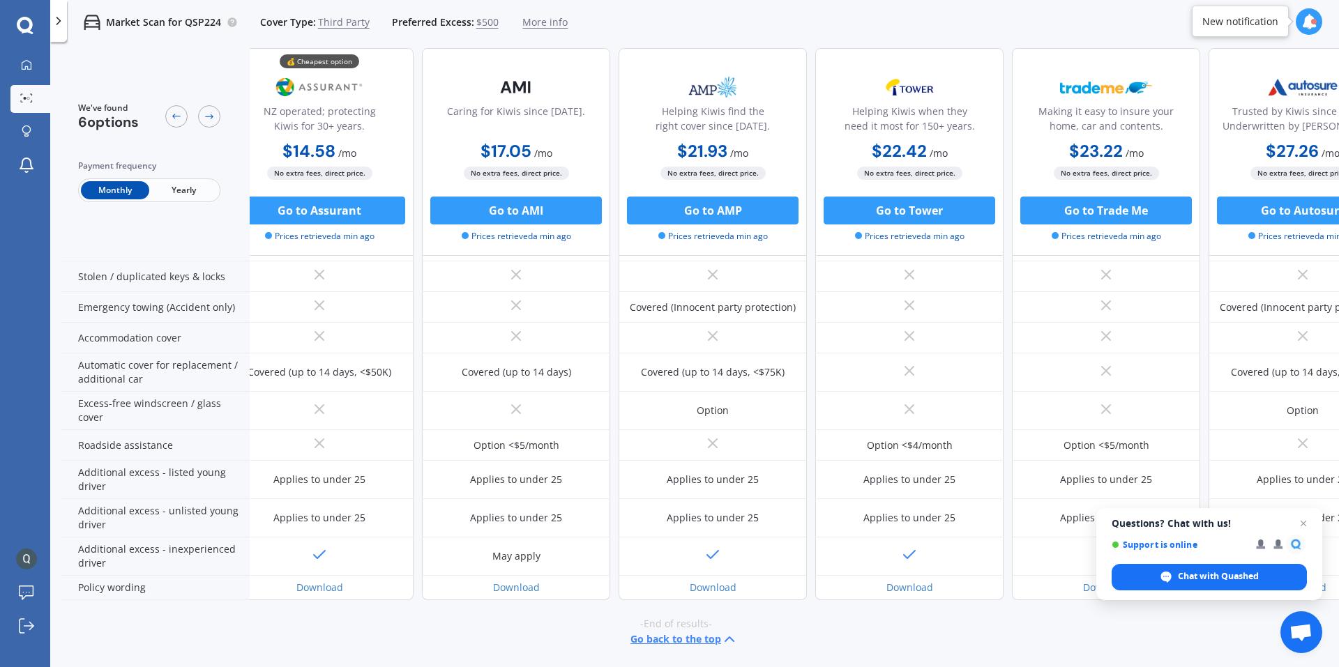
click at [195, 180] on div "Monthly Yearly" at bounding box center [149, 191] width 142 height 24
click at [197, 190] on span "Yearly" at bounding box center [183, 190] width 68 height 18
click at [665, 634] on button "Go back to the top" at bounding box center [683, 639] width 107 height 17
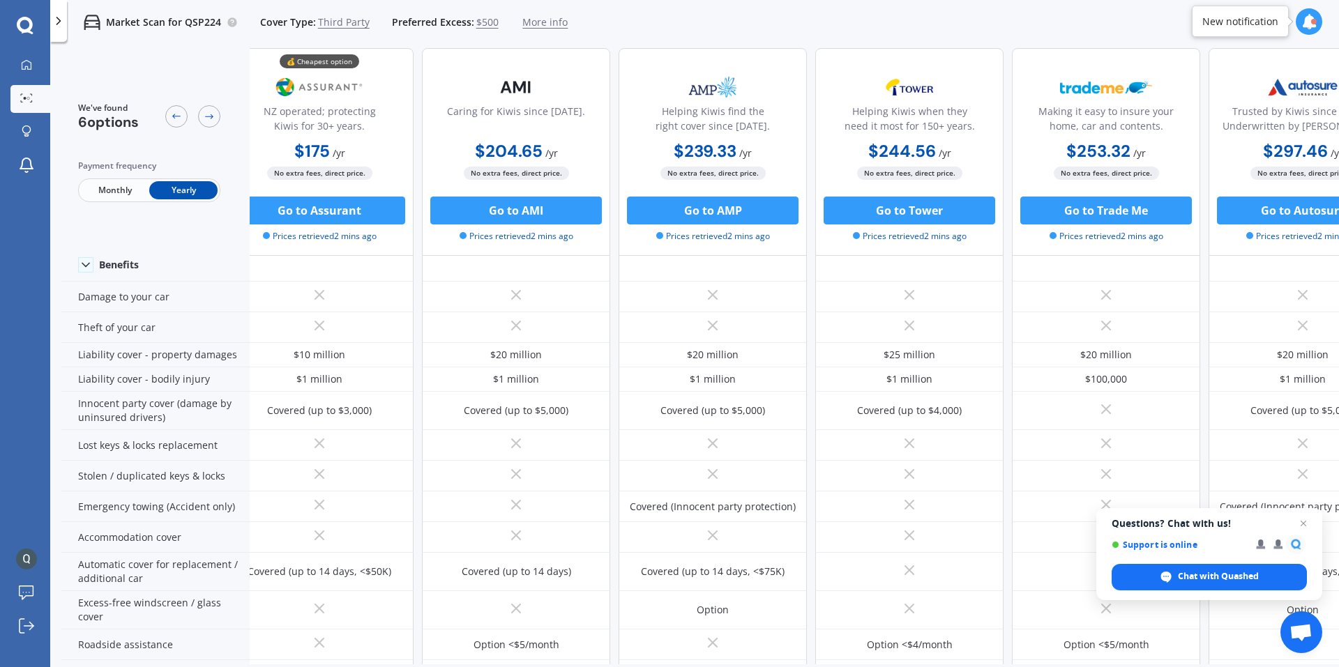
scroll to position [0, 24]
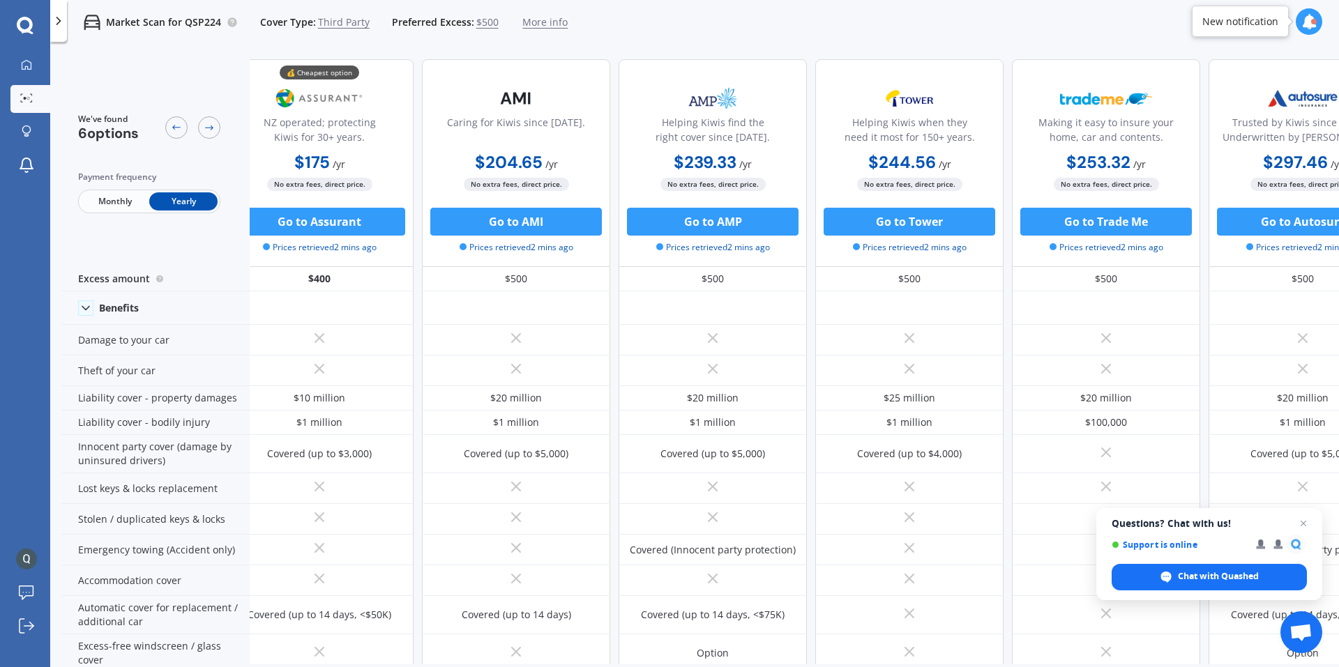
click at [63, 20] on icon at bounding box center [59, 21] width 14 height 14
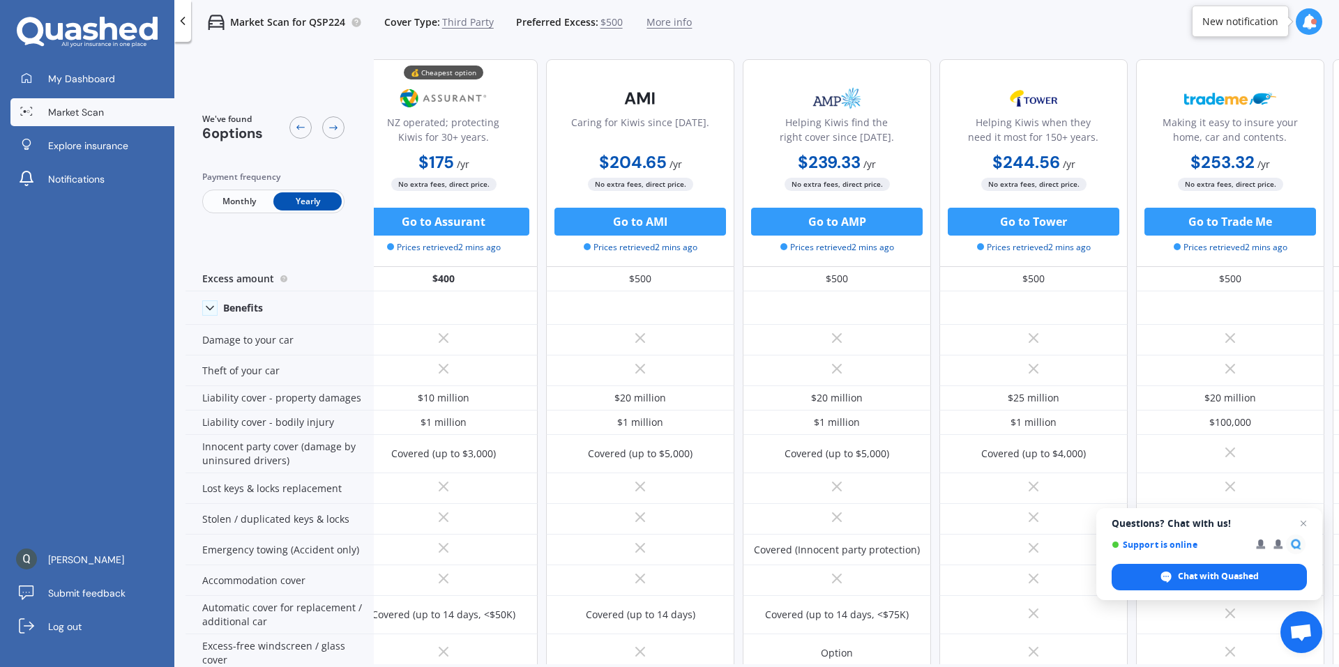
click at [89, 109] on span "Market Scan" at bounding box center [76, 112] width 56 height 14
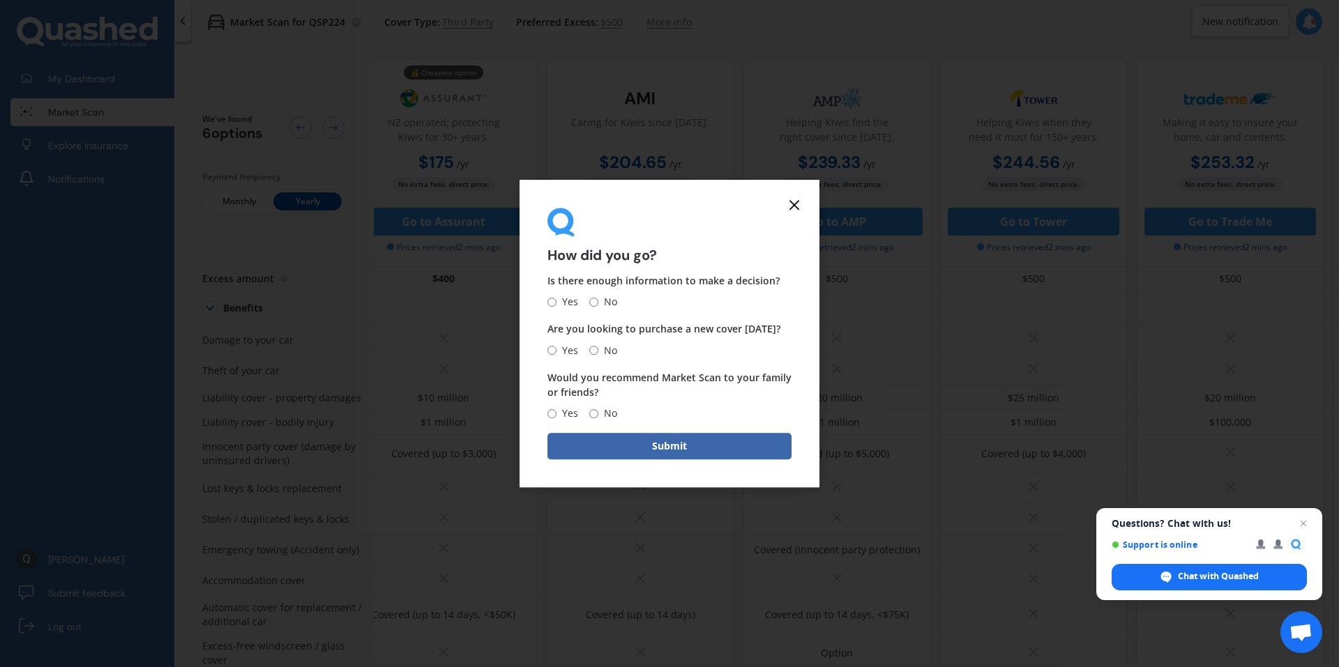
click at [797, 204] on icon at bounding box center [794, 205] width 17 height 17
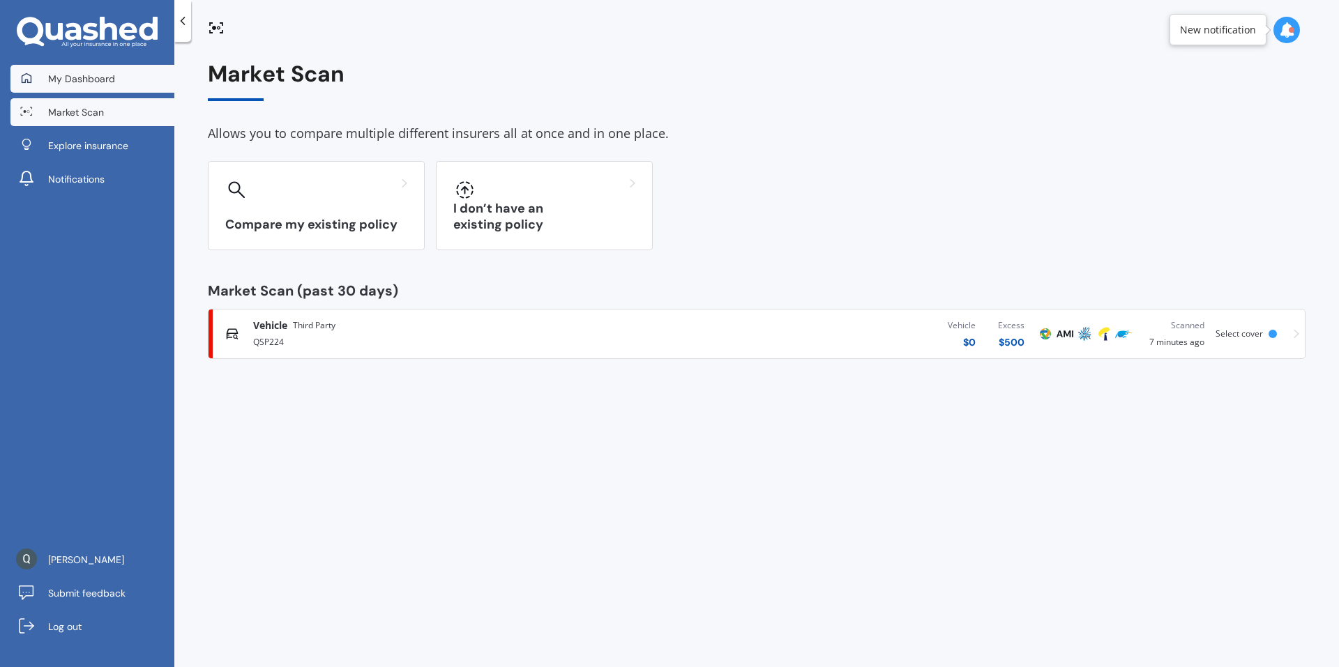
click at [90, 83] on span "My Dashboard" at bounding box center [81, 79] width 67 height 14
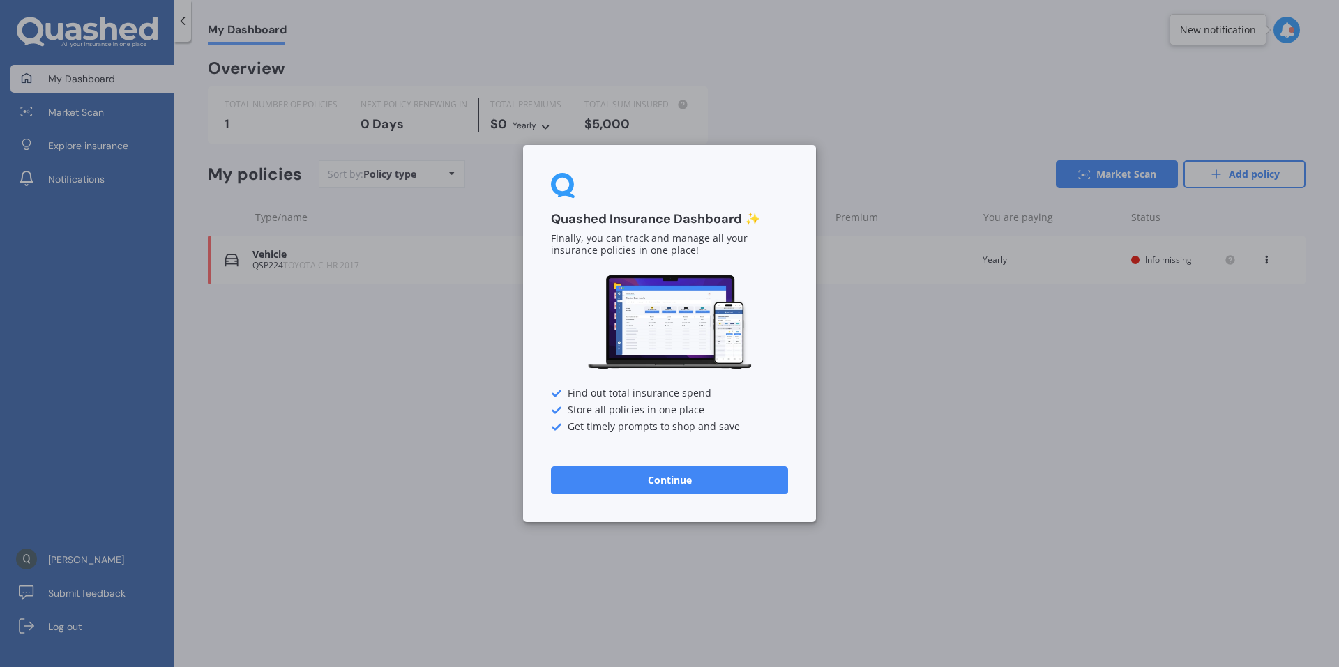
click at [704, 480] on button "Continue" at bounding box center [669, 481] width 237 height 28
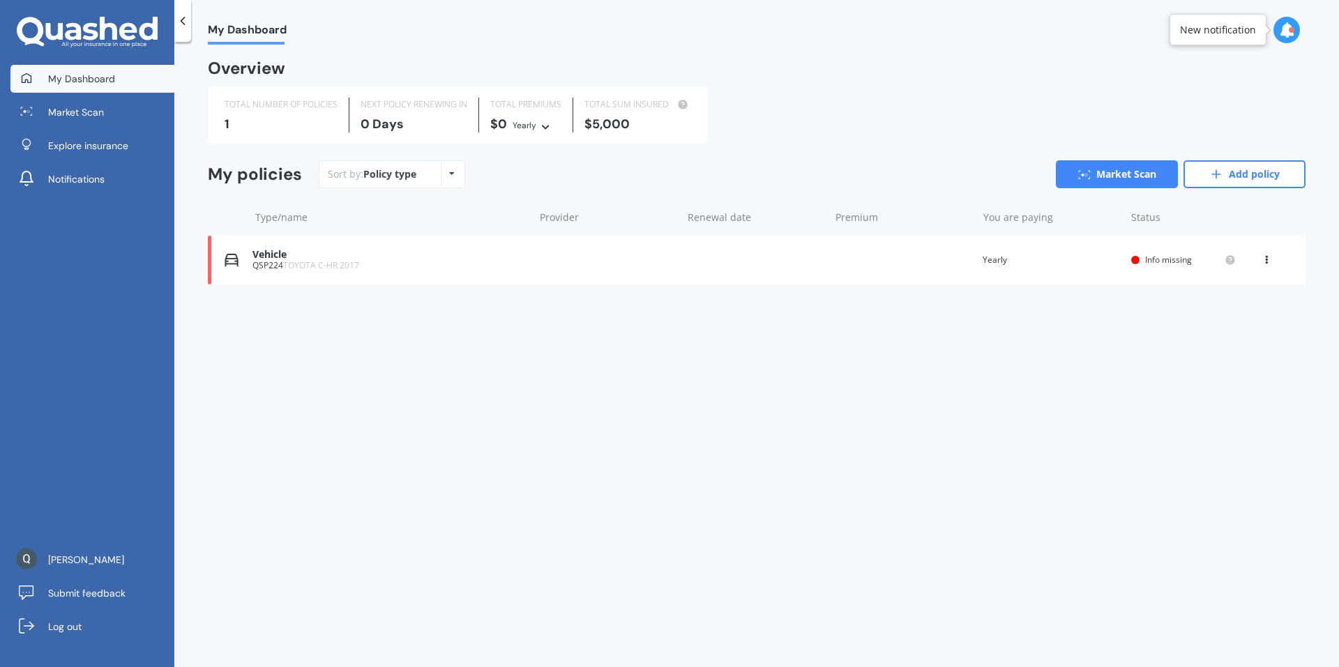
click at [1151, 255] on span "Info missing" at bounding box center [1168, 260] width 47 height 12
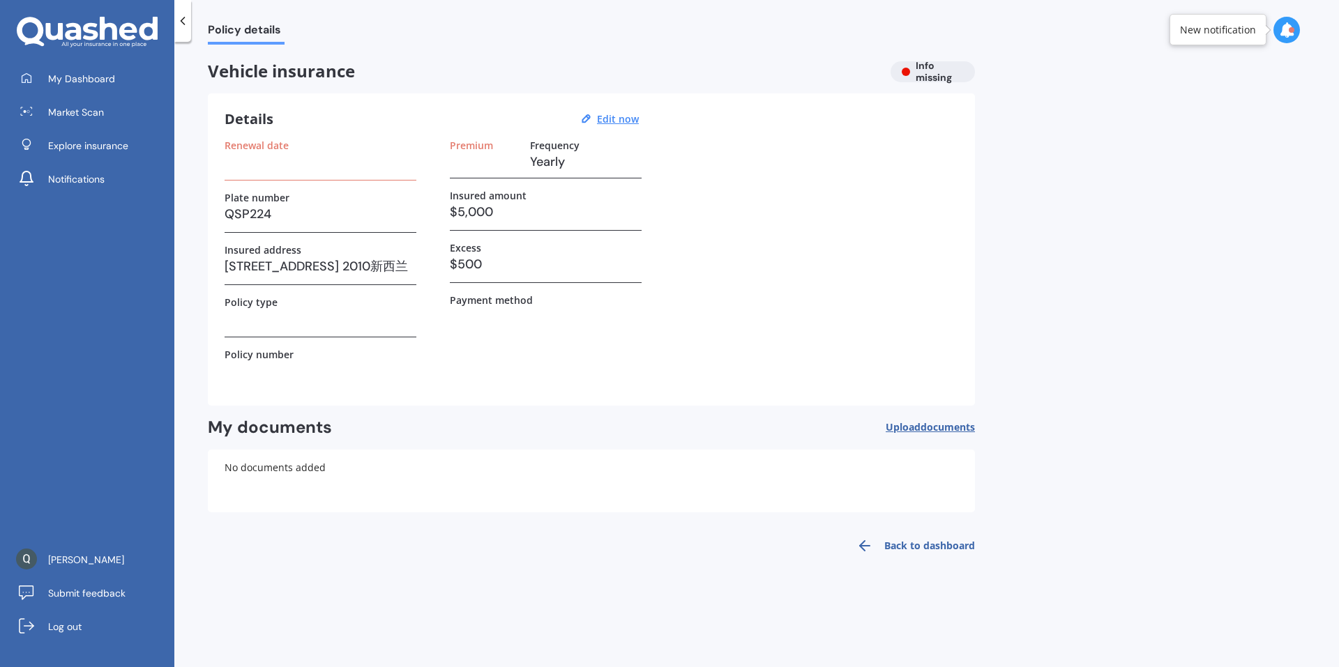
click at [284, 359] on label "Policy number" at bounding box center [259, 355] width 69 height 12
click at [288, 338] on div "Renewal date Plate number QSP224 Insured address [STREET_ADDRESS][GEOGRAPHIC_DA…" at bounding box center [321, 264] width 192 height 250
click at [622, 120] on u "Edit now" at bounding box center [618, 118] width 42 height 13
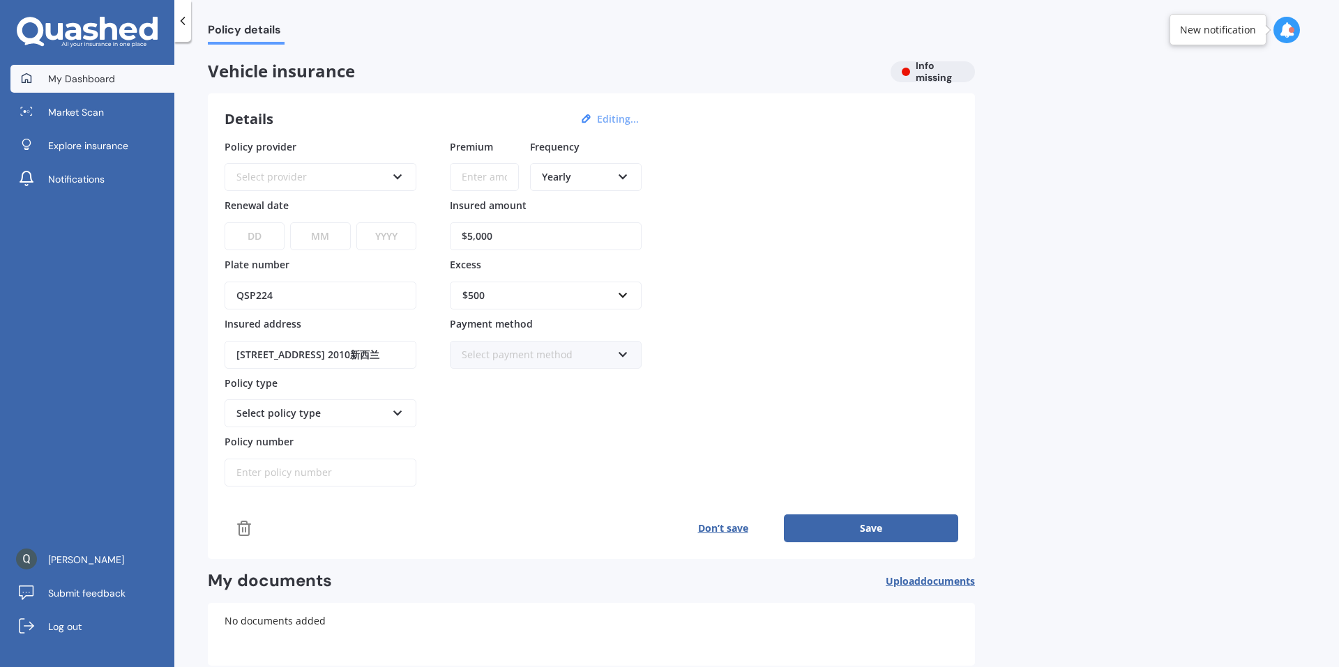
click at [110, 81] on span "My Dashboard" at bounding box center [81, 79] width 67 height 14
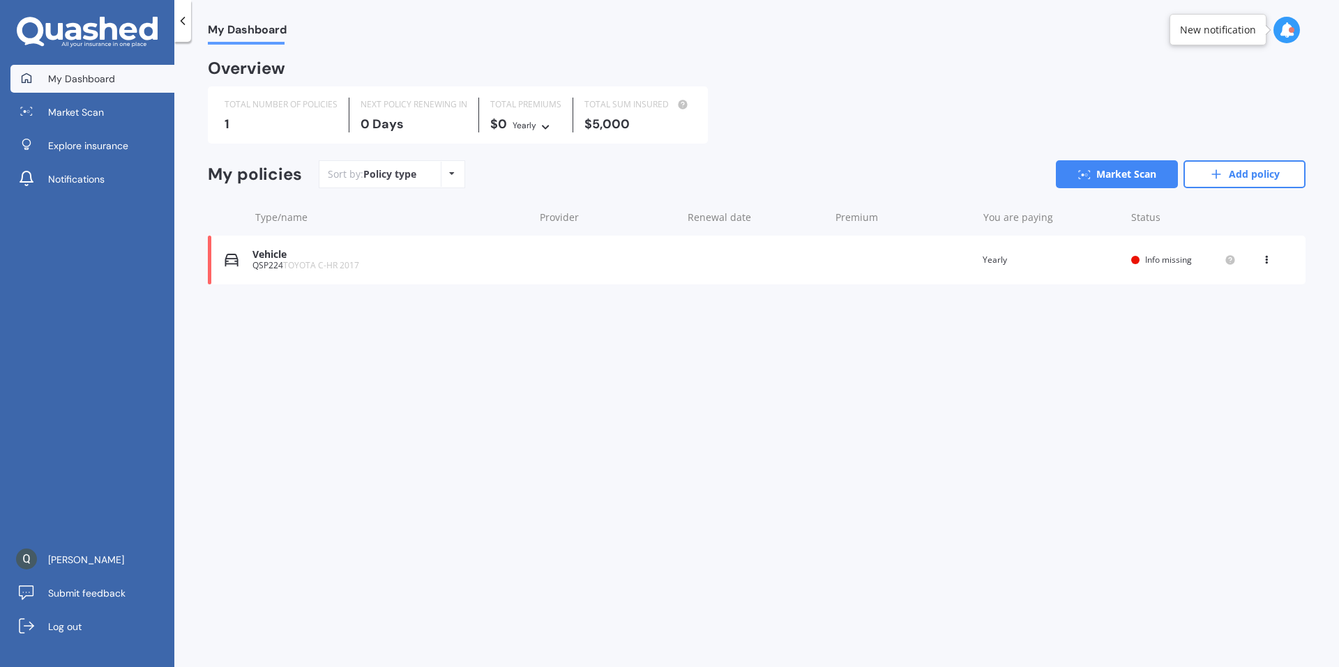
click at [1228, 174] on link "Add policy" at bounding box center [1245, 174] width 122 height 28
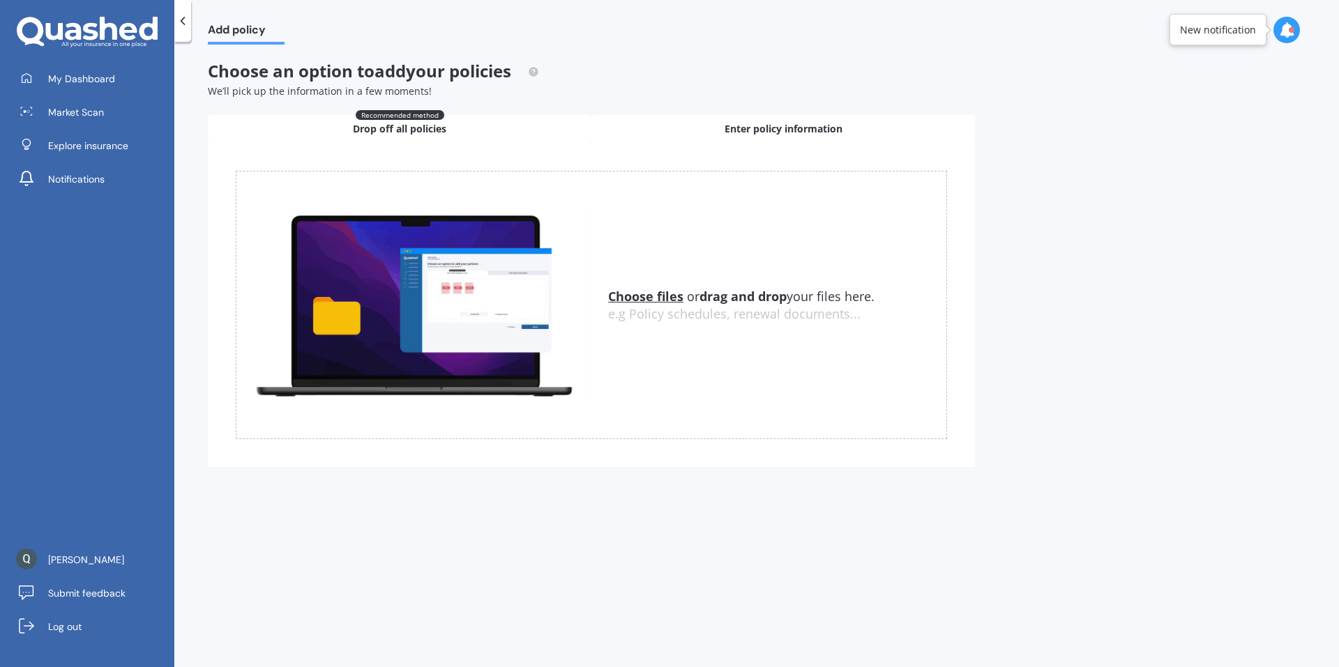
click at [729, 137] on div "Enter policy information" at bounding box center [783, 129] width 384 height 28
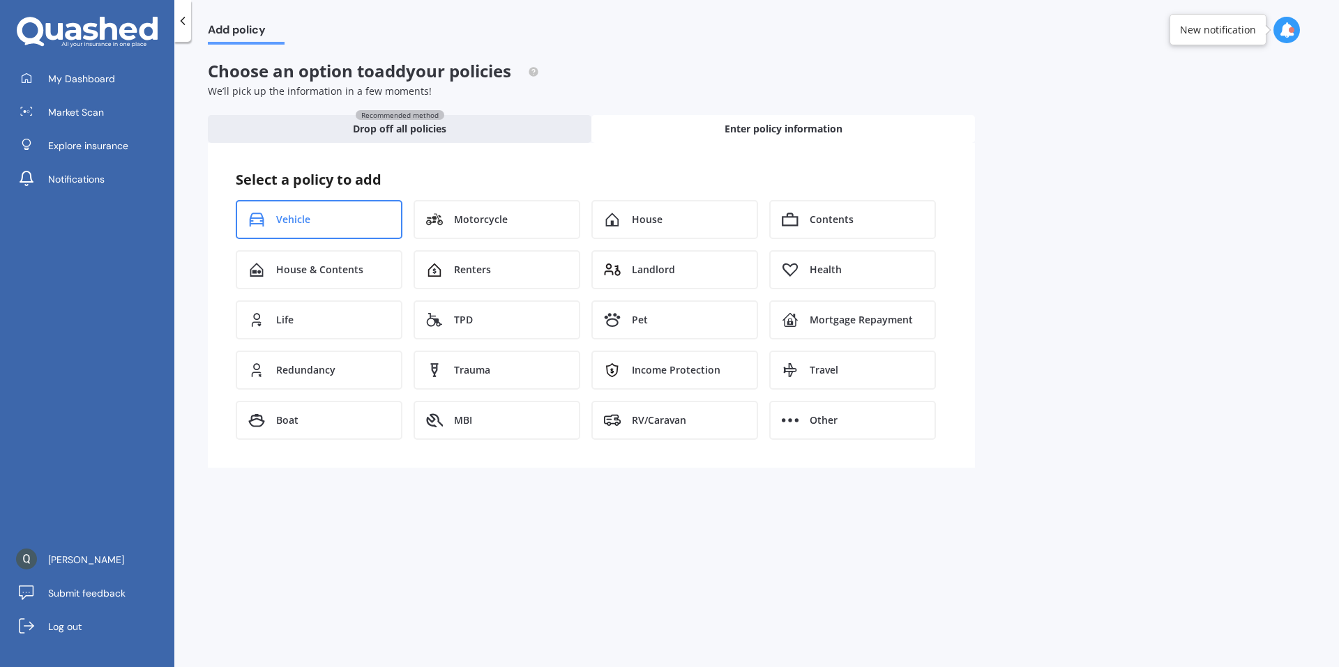
click at [355, 220] on div "Vehicle" at bounding box center [319, 219] width 167 height 39
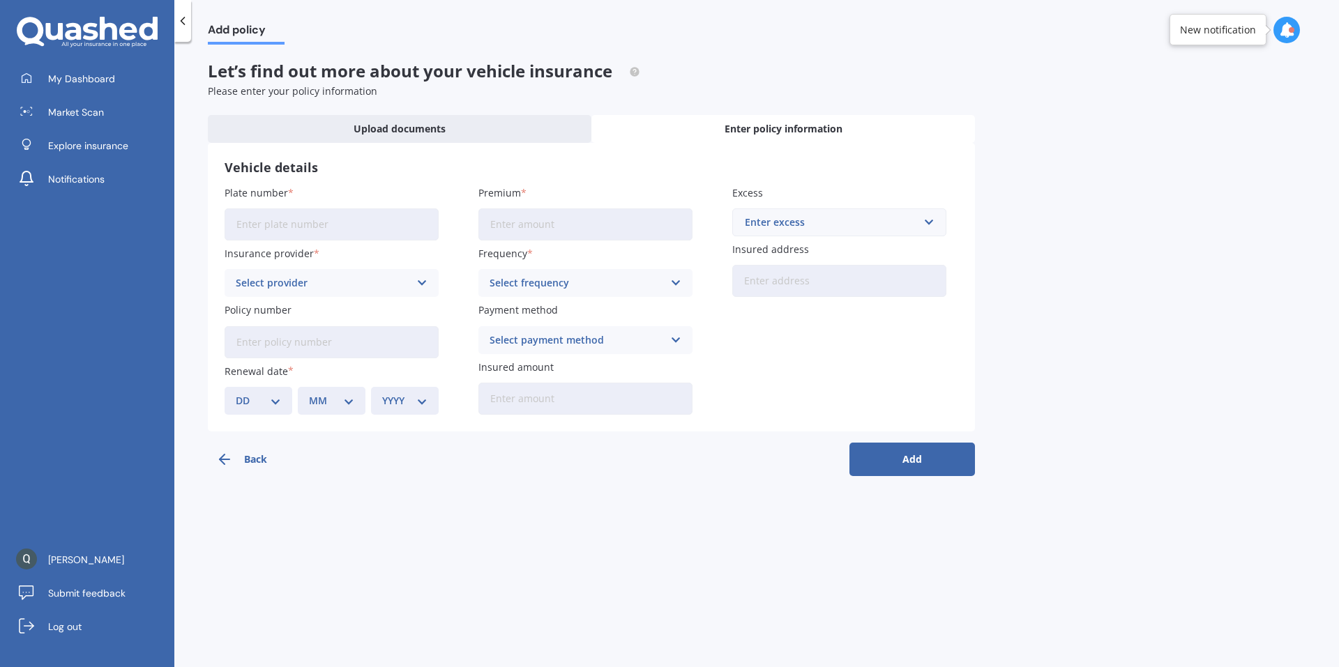
click at [348, 229] on input "Plate number" at bounding box center [332, 225] width 214 height 32
type input "QSP224"
click at [555, 288] on div "Select frequency" at bounding box center [577, 282] width 174 height 15
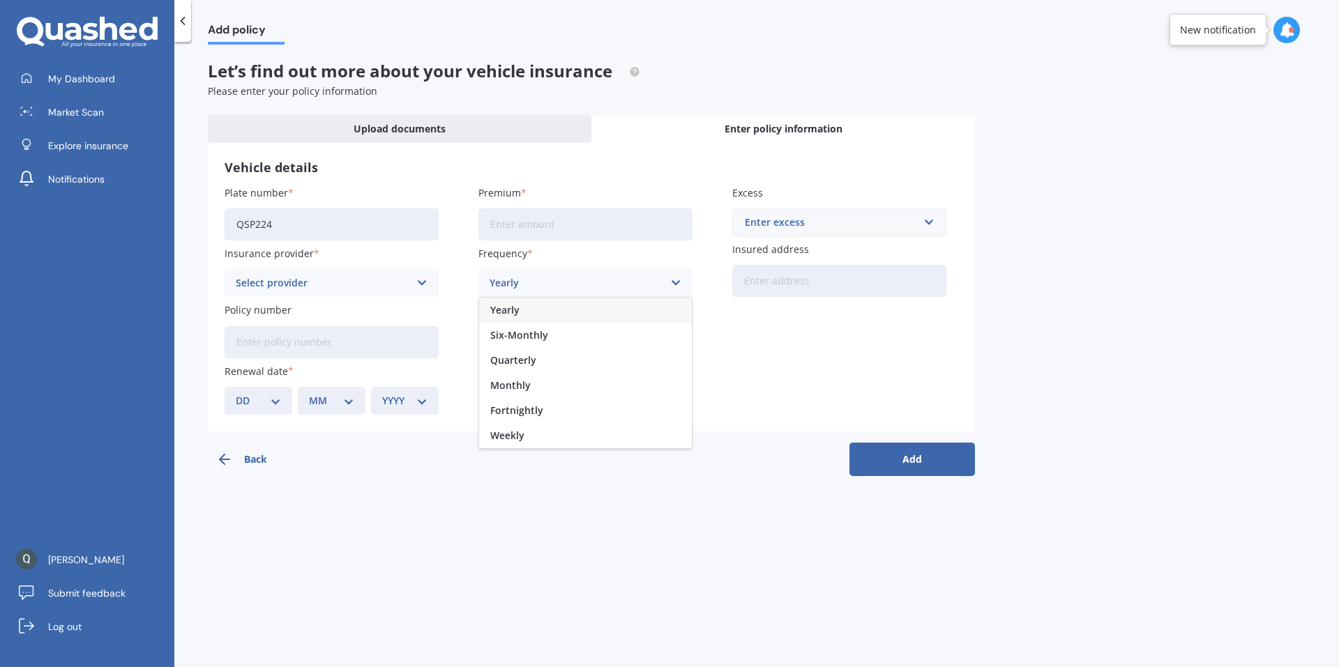
click at [550, 305] on div "Yearly" at bounding box center [585, 310] width 213 height 25
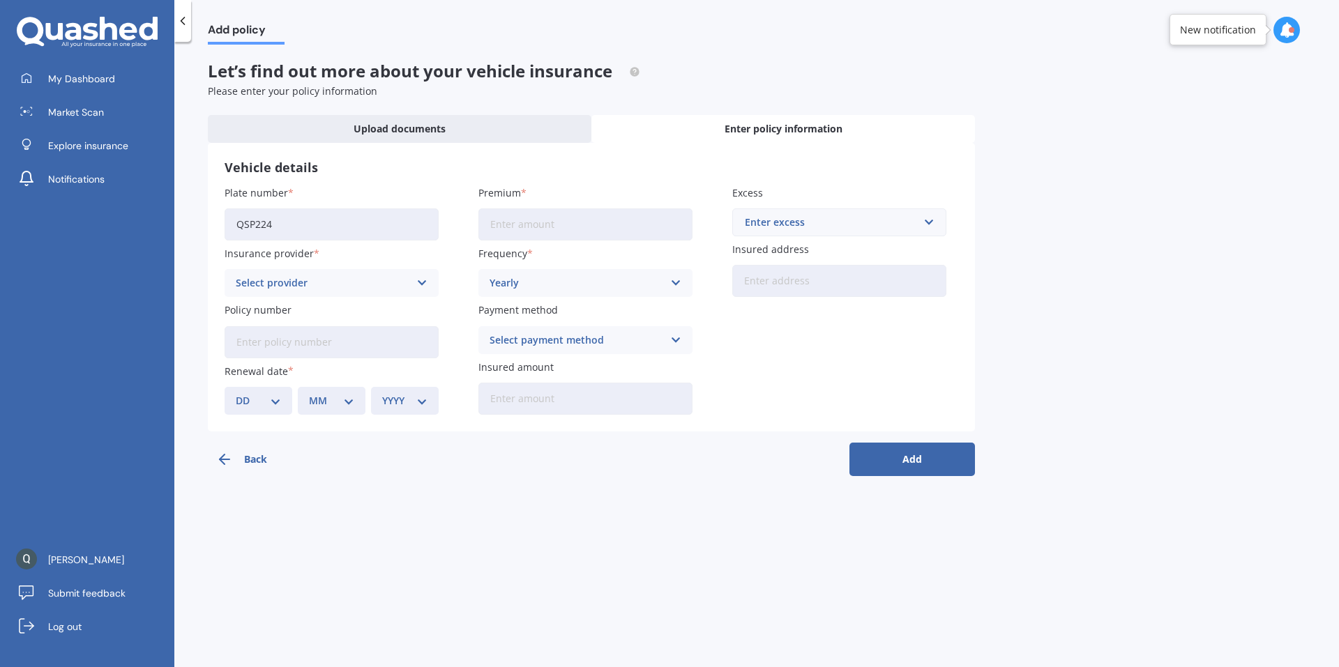
click at [555, 341] on div "Select payment method" at bounding box center [577, 340] width 174 height 15
click at [533, 536] on div "Add policy Let’s find out more about your vehicle insurance Please enter your p…" at bounding box center [756, 358] width 1165 height 626
click at [102, 85] on span "My Dashboard" at bounding box center [81, 79] width 67 height 14
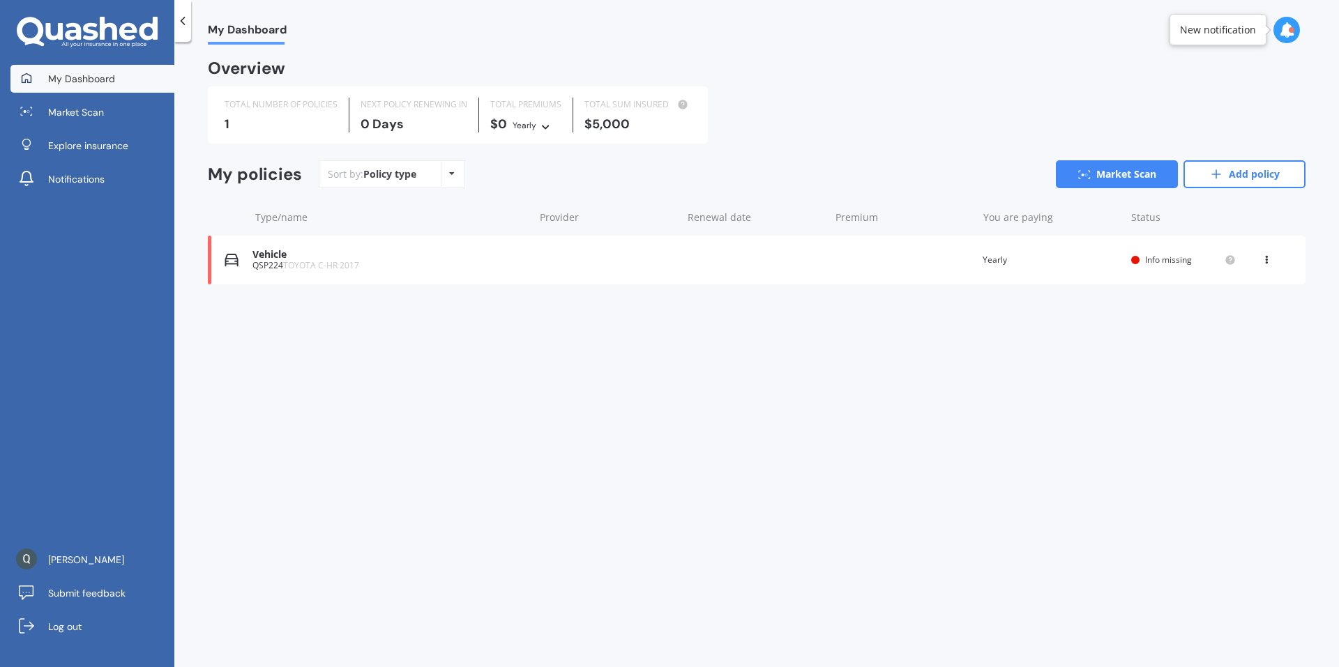
click at [102, 84] on span "My Dashboard" at bounding box center [81, 79] width 67 height 14
click at [1110, 174] on link "Market Scan" at bounding box center [1117, 174] width 122 height 28
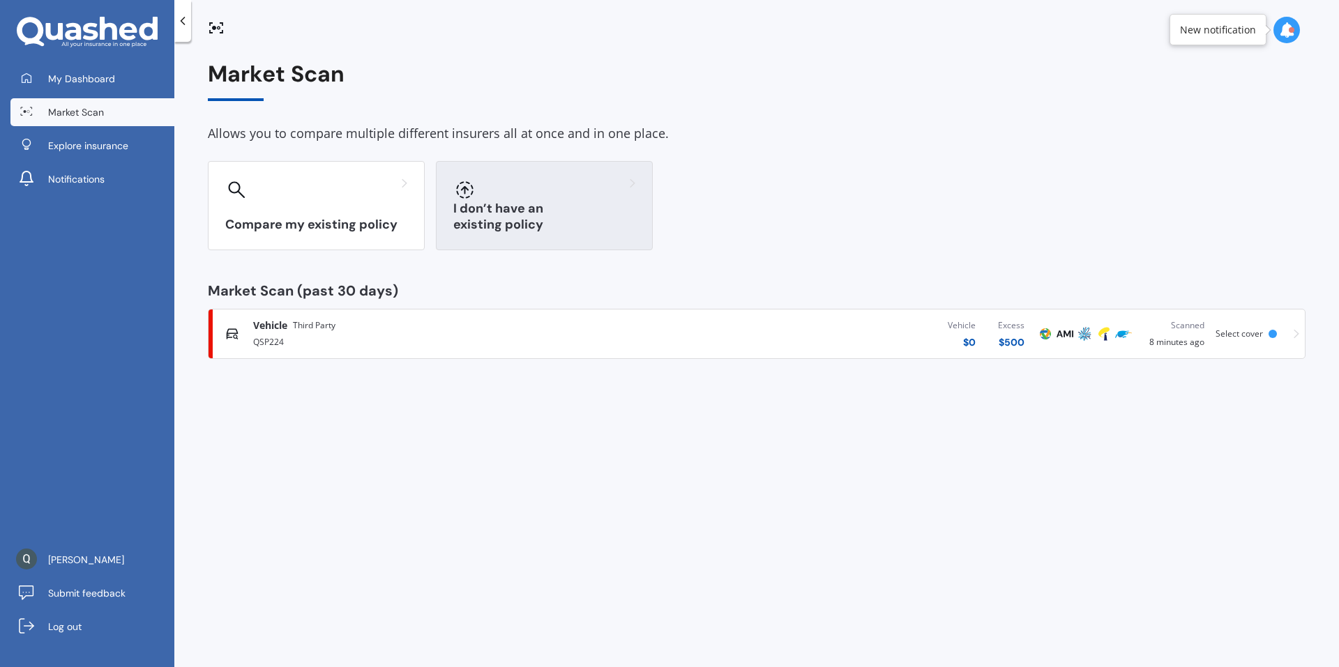
click at [544, 221] on h3 "I don’t have an existing policy" at bounding box center [544, 217] width 182 height 32
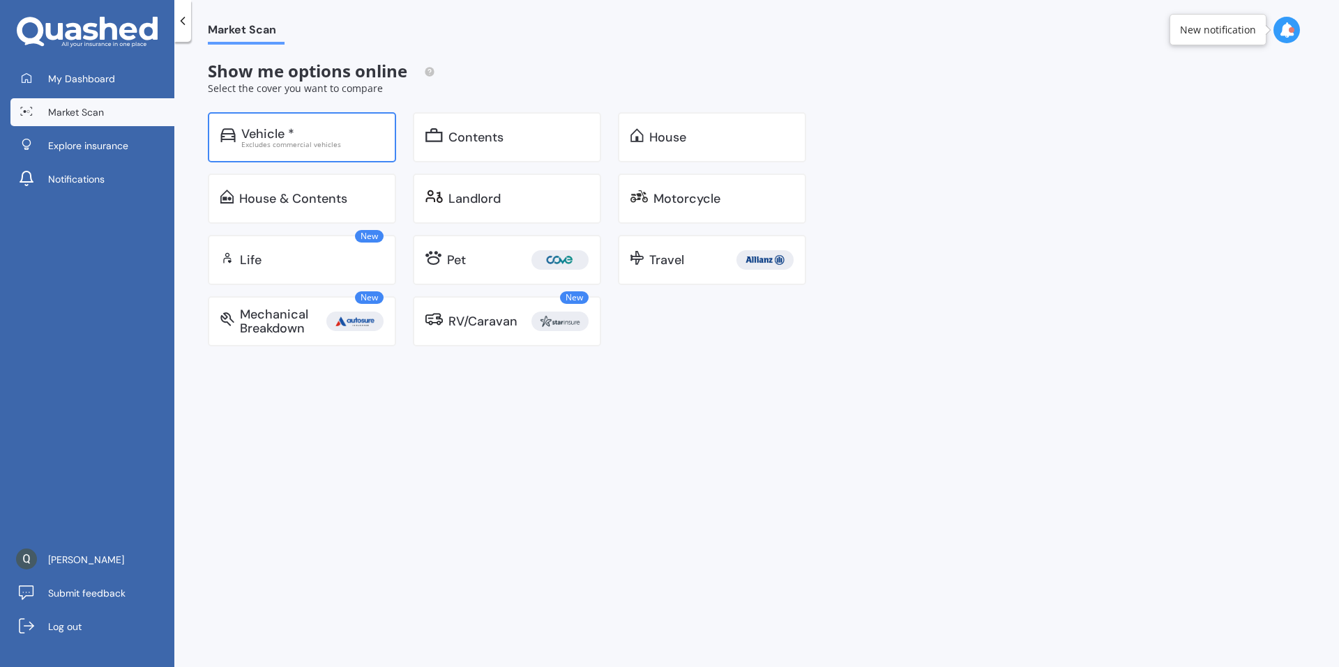
click at [318, 147] on div "Excludes commercial vehicles" at bounding box center [312, 144] width 142 height 7
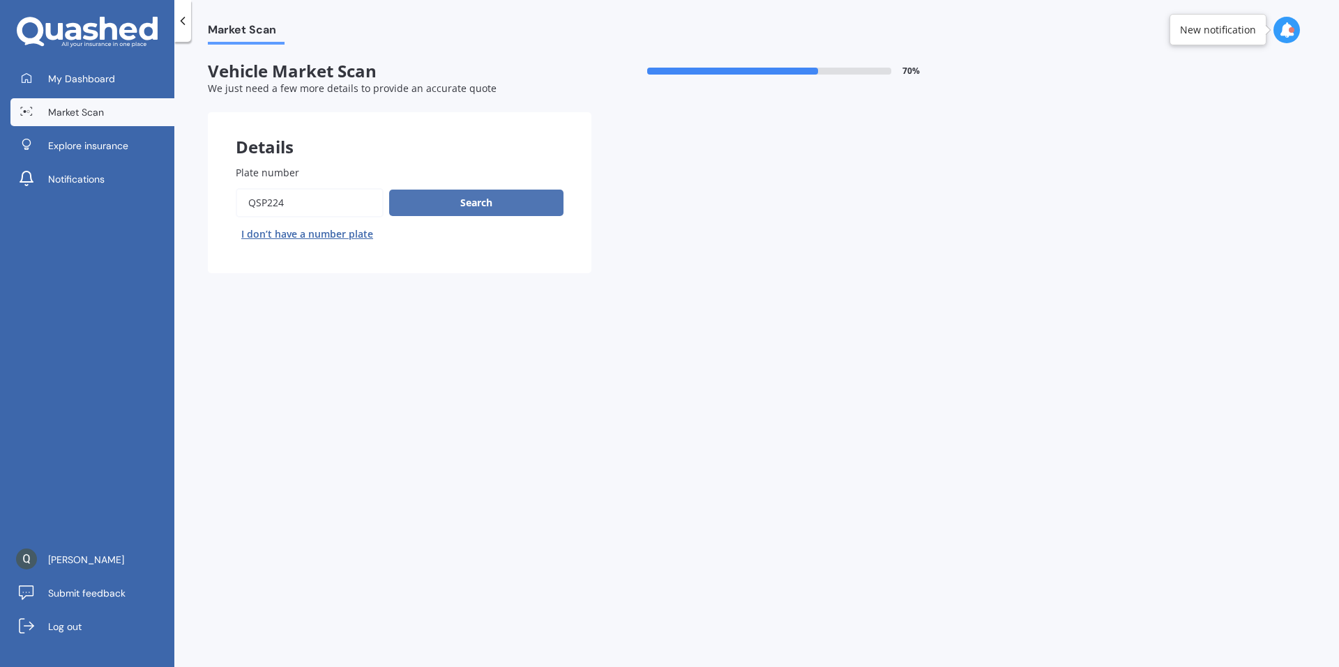
click at [458, 207] on button "Search" at bounding box center [476, 203] width 174 height 27
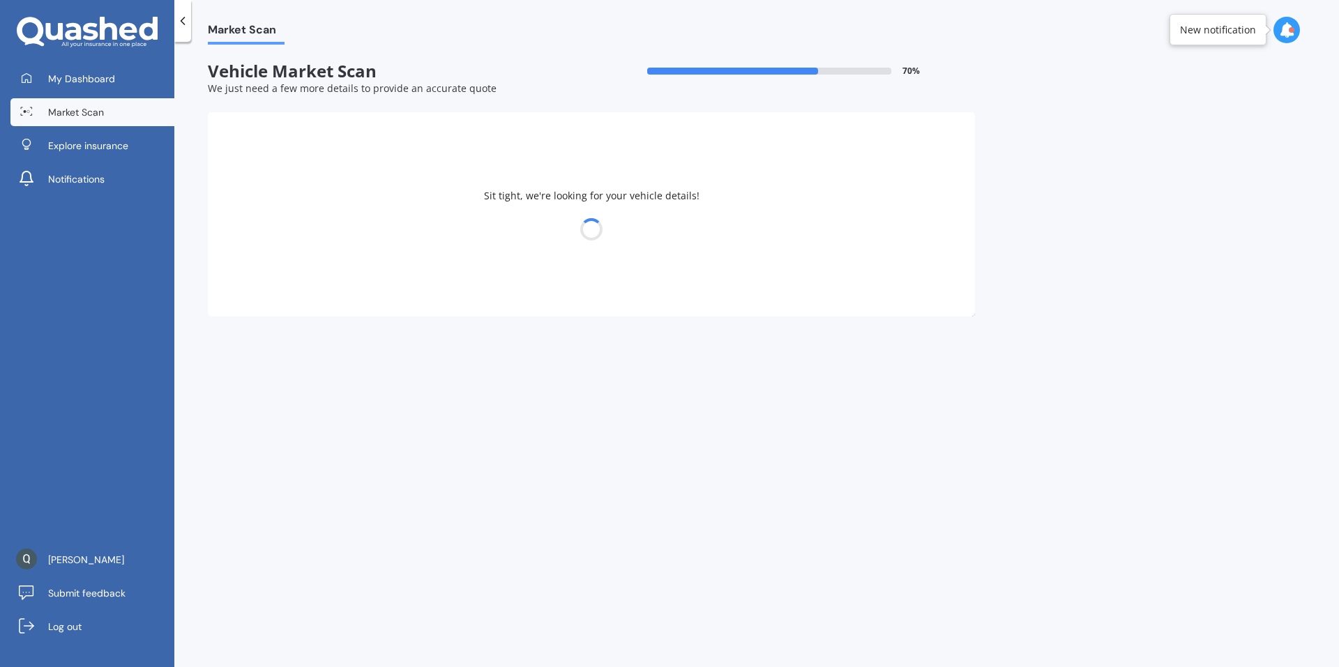
select select "TOYOTA"
select select "C-HR"
select select "01"
select select "1980"
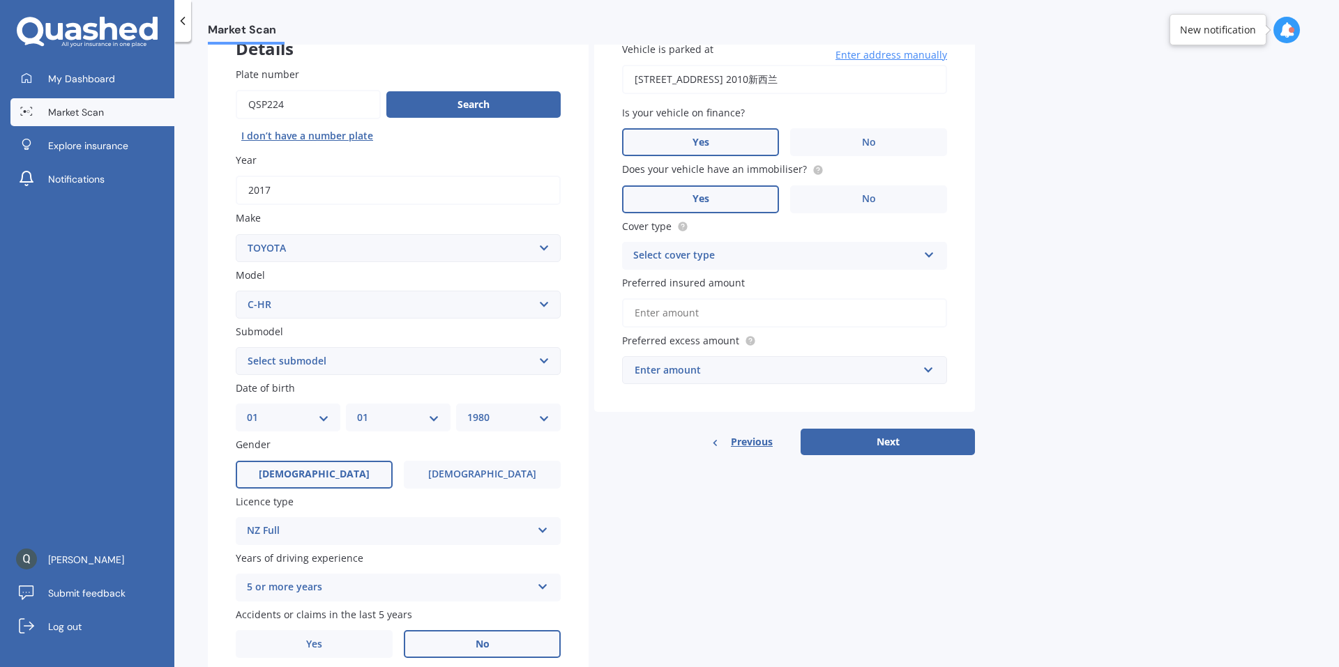
scroll to position [153, 0]
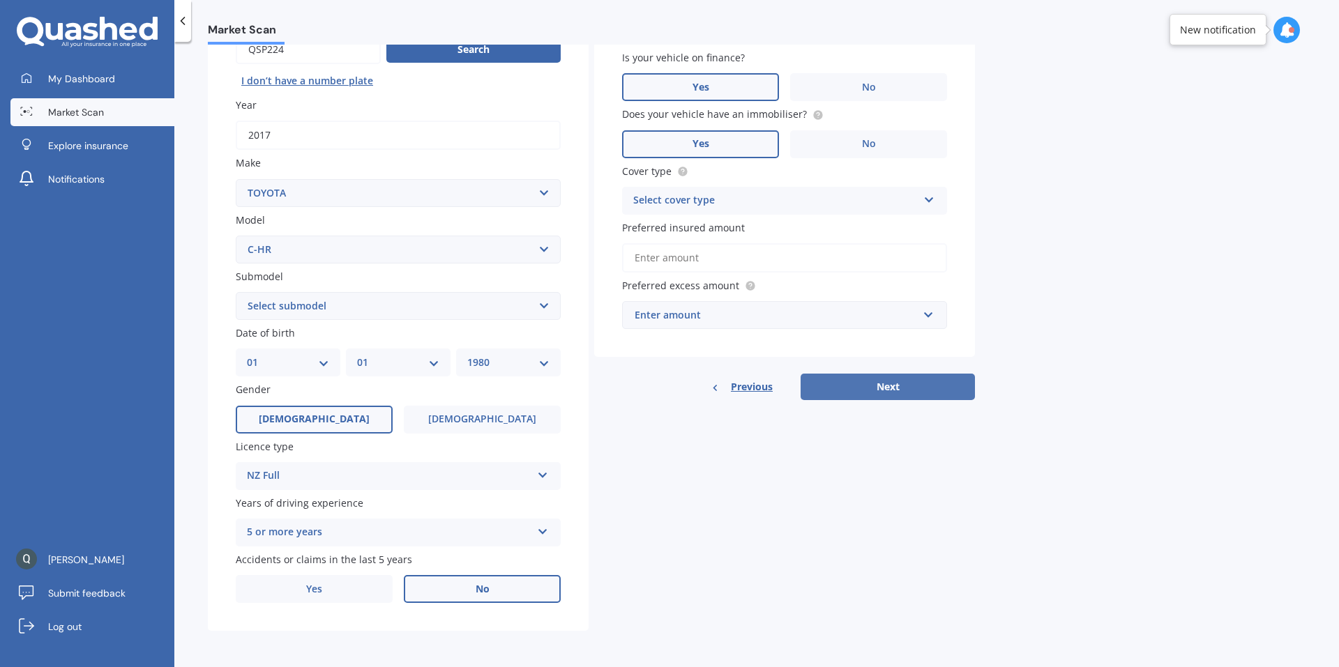
click at [870, 383] on button "Next" at bounding box center [888, 387] width 174 height 27
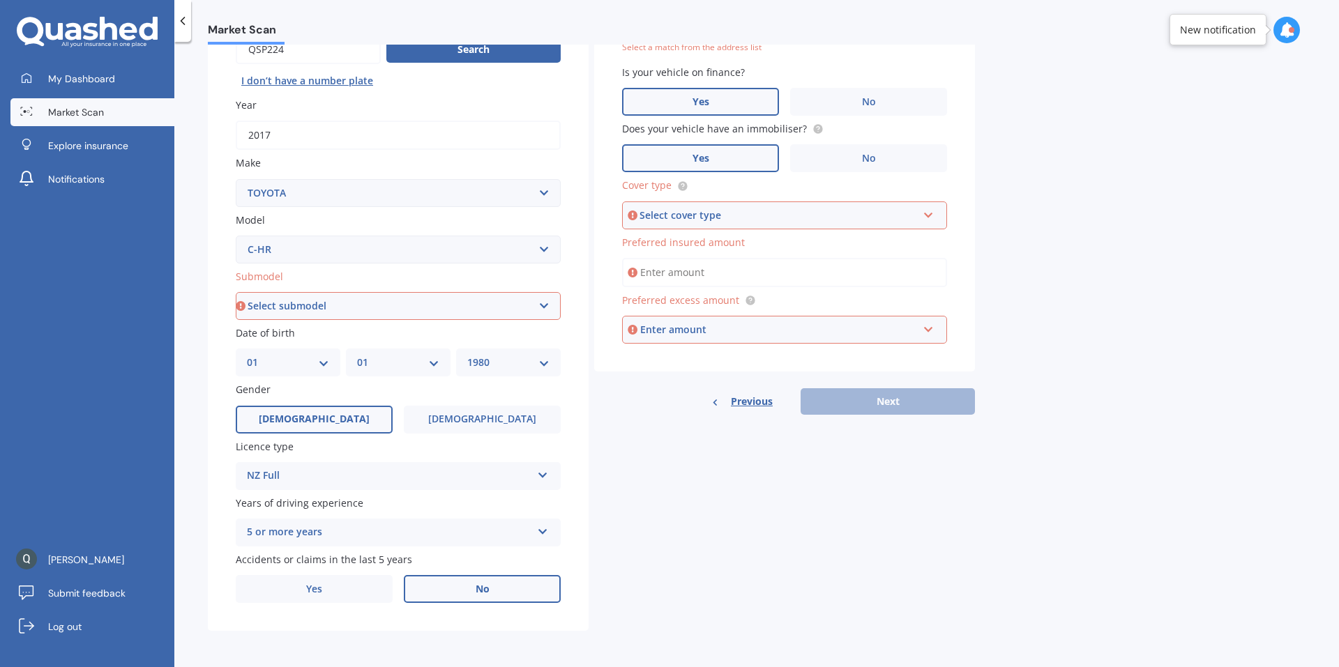
click at [700, 278] on input "Preferred insured amount" at bounding box center [784, 272] width 325 height 29
click at [711, 227] on div "Select cover type Comprehensive Third Party, Fire & Theft Third Party" at bounding box center [784, 216] width 325 height 28
click at [715, 245] on div "Comprehensive" at bounding box center [784, 241] width 322 height 25
drag, startPoint x: 715, startPoint y: 276, endPoint x: 720, endPoint y: 282, distance: 8.0
click at [716, 278] on input "Preferred insured amount" at bounding box center [784, 272] width 325 height 29
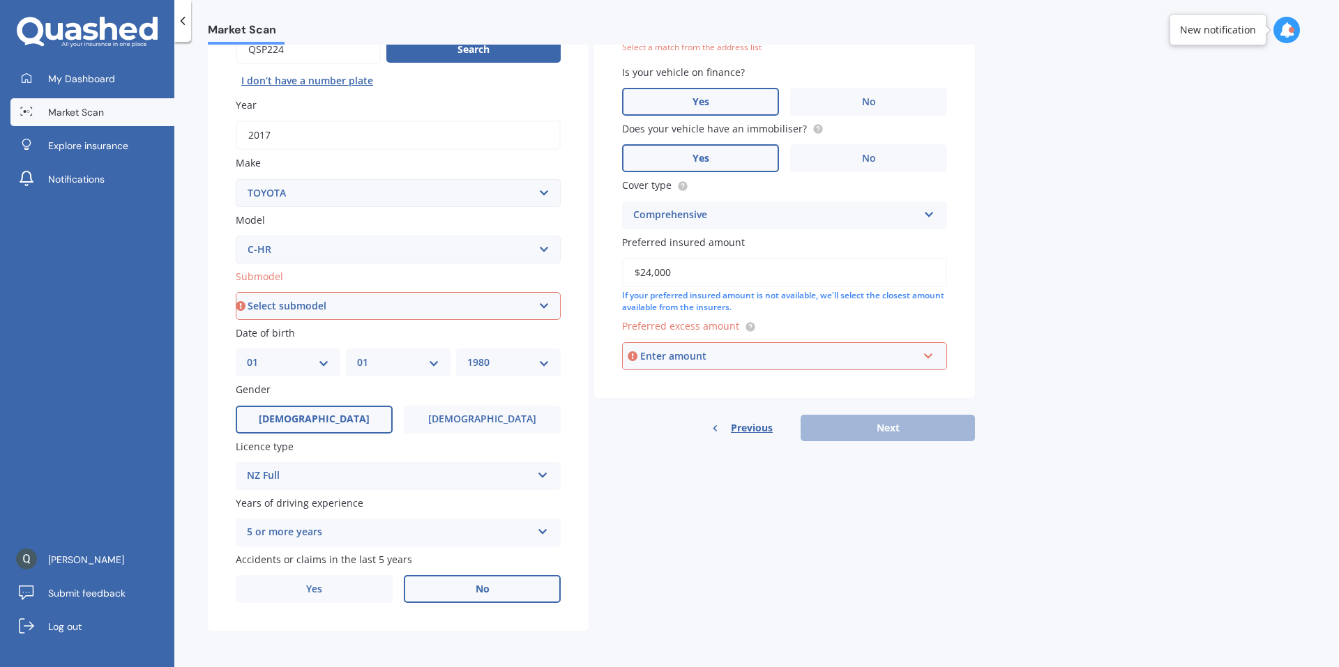
type input "$24,000"
click at [658, 458] on div "Details Plate number Search I don’t have a number plate Year [DATE] Make Select…" at bounding box center [591, 295] width 767 height 673
click at [677, 363] on div "Enter amount" at bounding box center [779, 356] width 278 height 15
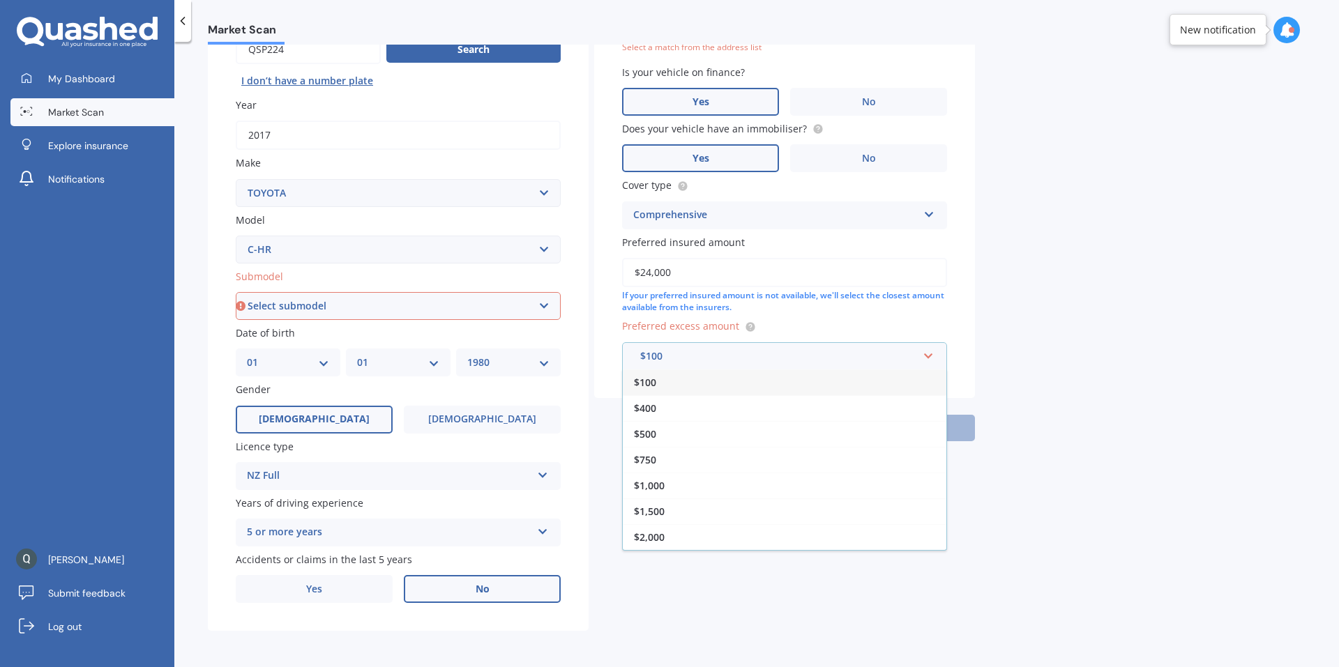
click at [679, 432] on div "$500" at bounding box center [785, 434] width 324 height 26
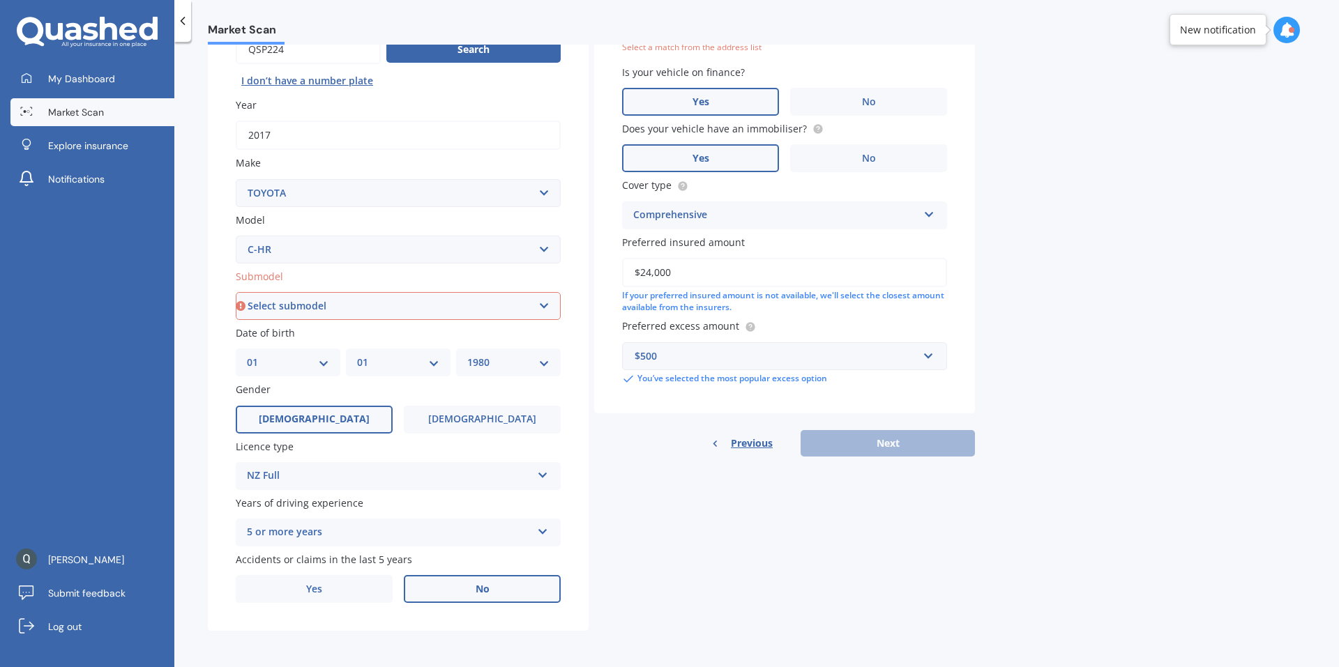
click at [726, 487] on div "Details Plate number Search I don’t have a number plate Year [DATE] Make Select…" at bounding box center [591, 295] width 767 height 673
click at [879, 442] on div "Previous Next" at bounding box center [784, 443] width 381 height 27
click at [388, 310] on select "Select submodel Hybrid Station Wagon SUV" at bounding box center [398, 306] width 325 height 28
select select "HYBRID"
click at [236, 292] on select "Select submodel Hybrid Station Wagon SUV" at bounding box center [398, 306] width 325 height 28
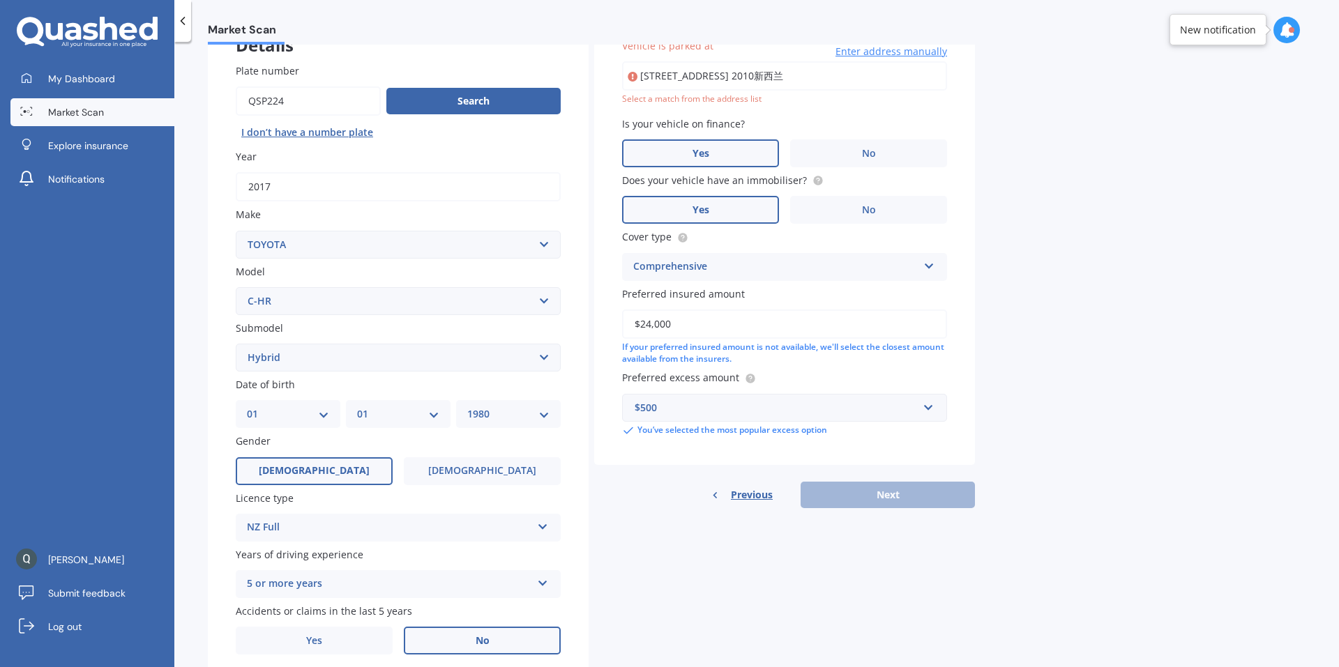
scroll to position [96, 0]
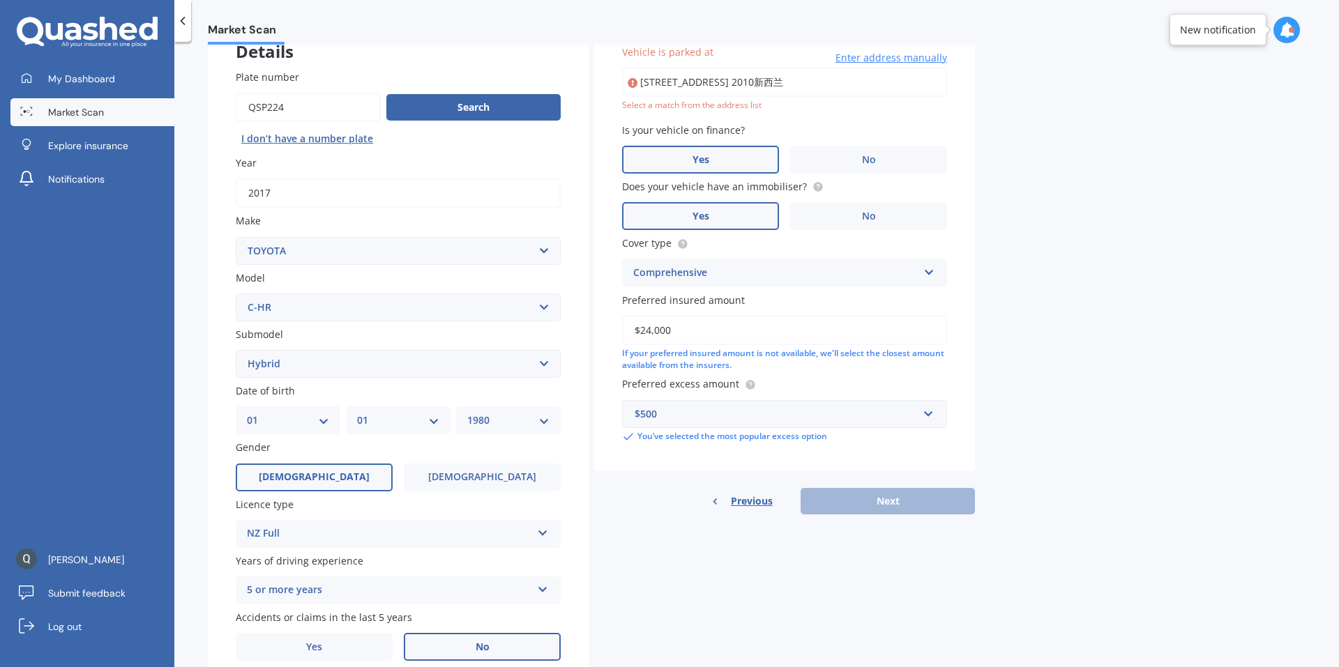
click at [860, 494] on div "Previous Next" at bounding box center [784, 501] width 381 height 27
click at [760, 89] on input "[STREET_ADDRESS] 2010新西兰" at bounding box center [784, 82] width 325 height 29
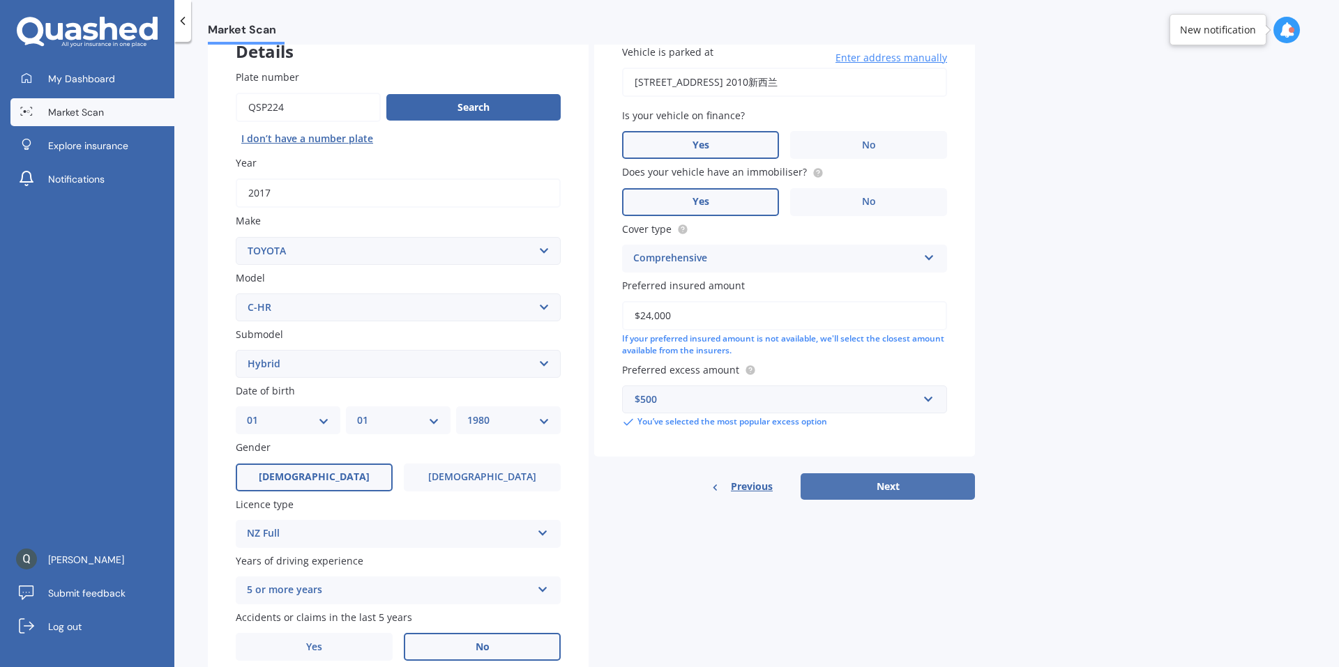
click at [869, 494] on button "Next" at bounding box center [888, 487] width 174 height 27
select select "01"
select select "1980"
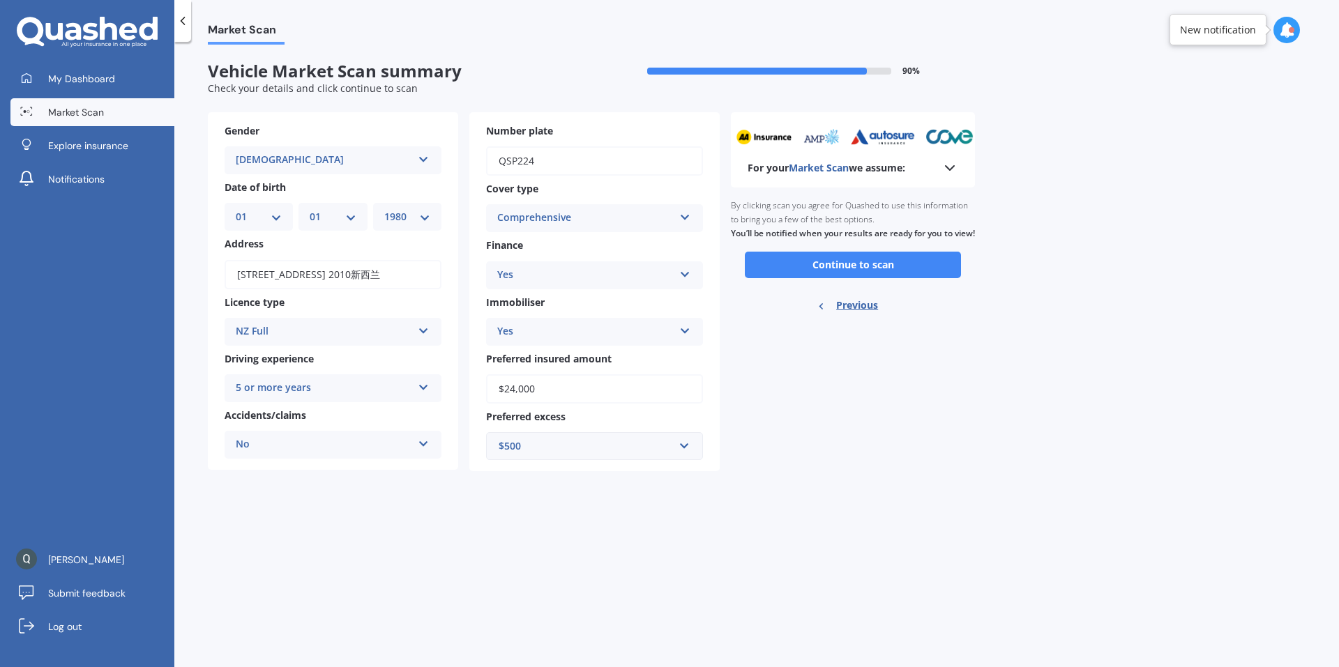
scroll to position [0, 0]
click at [836, 275] on button "Continue to scan" at bounding box center [853, 265] width 216 height 27
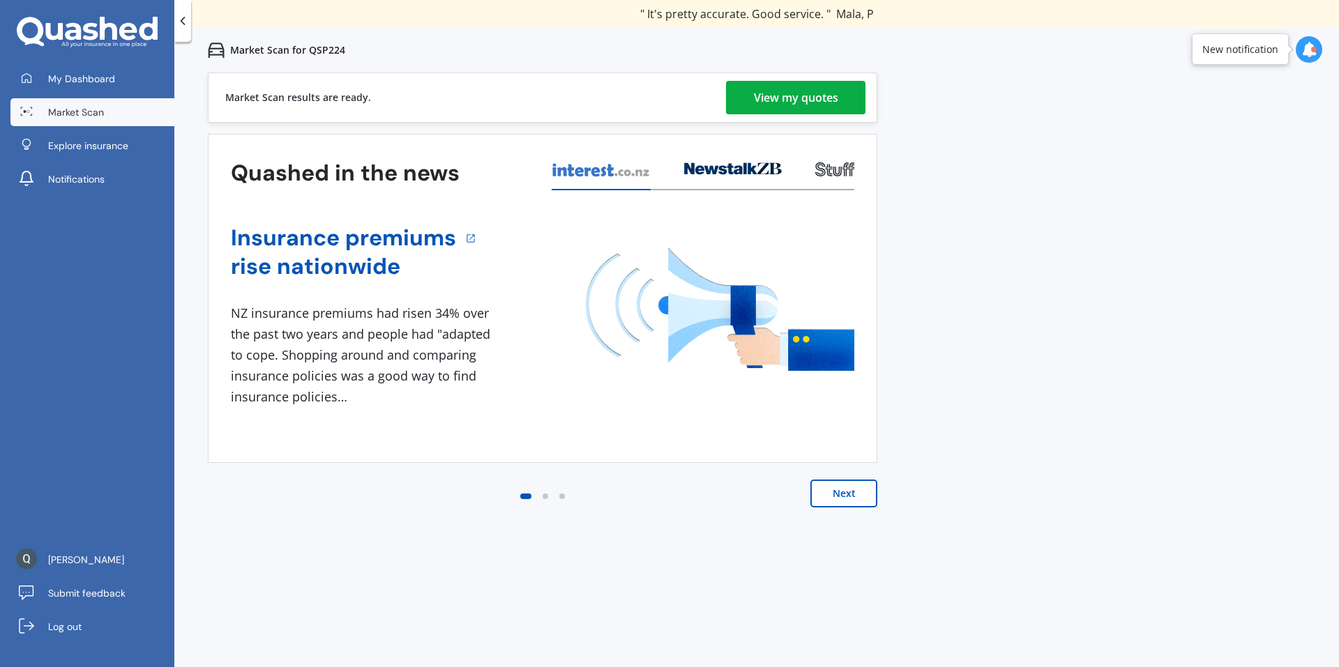
click at [806, 100] on div "View my quotes" at bounding box center [796, 97] width 84 height 33
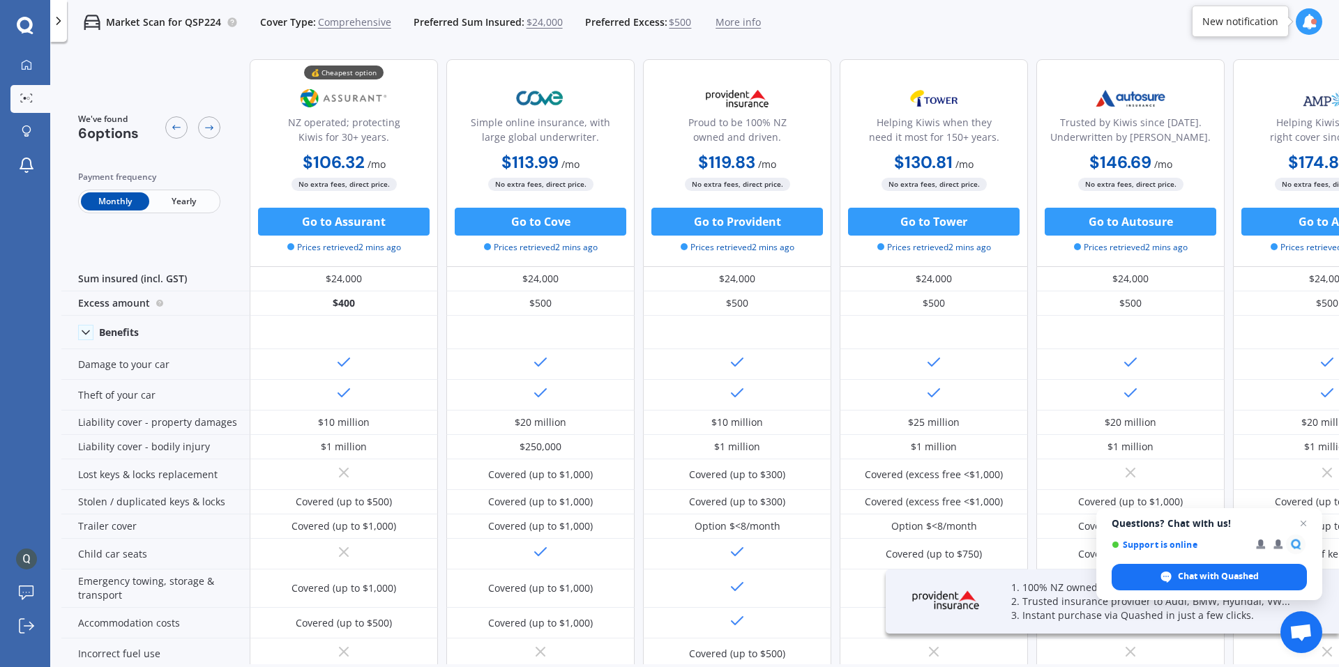
click at [200, 204] on span "Yearly" at bounding box center [183, 201] width 68 height 18
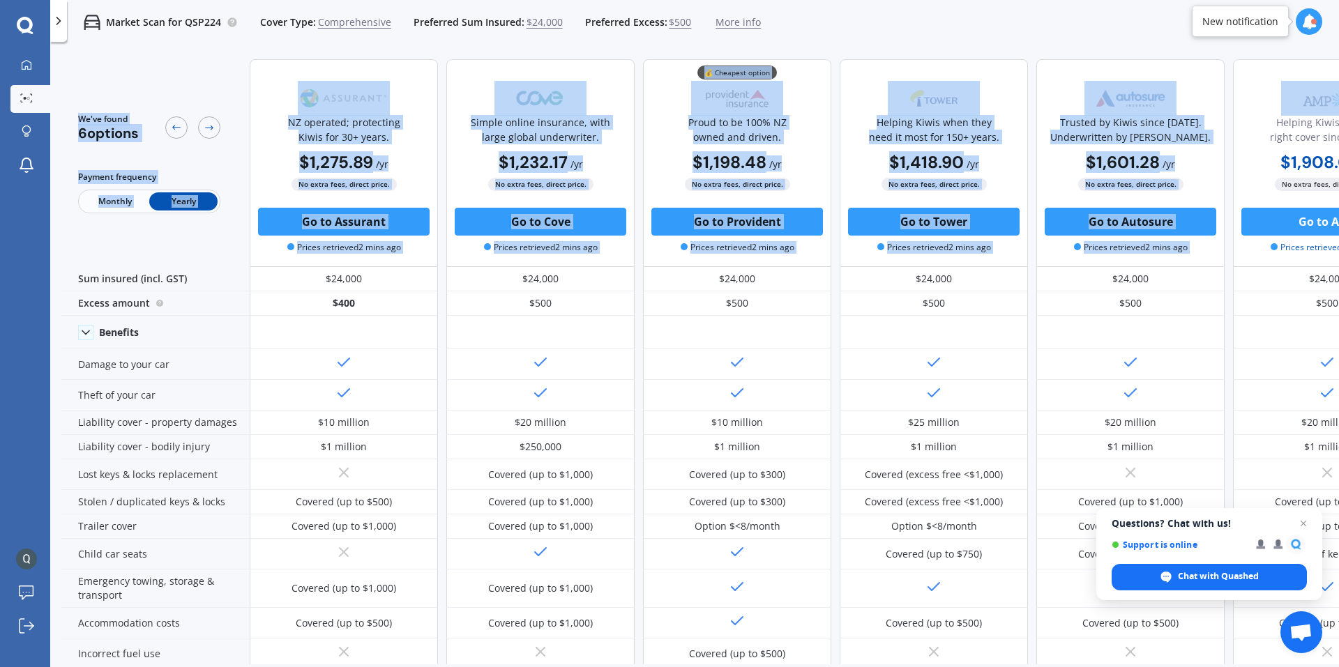
drag, startPoint x: 865, startPoint y: 42, endPoint x: 1338, endPoint y: 52, distance: 473.7
click at [1338, 52] on div "Market Scan for QSP224 Cover Type: Comprehensive Preferred Sum Insured: $24,000…" at bounding box center [694, 333] width 1289 height 667
click at [1121, 34] on div "Market Scan for QSP224 Cover Type: Comprehensive Preferred Sum Insured: $24,000…" at bounding box center [694, 22] width 1289 height 45
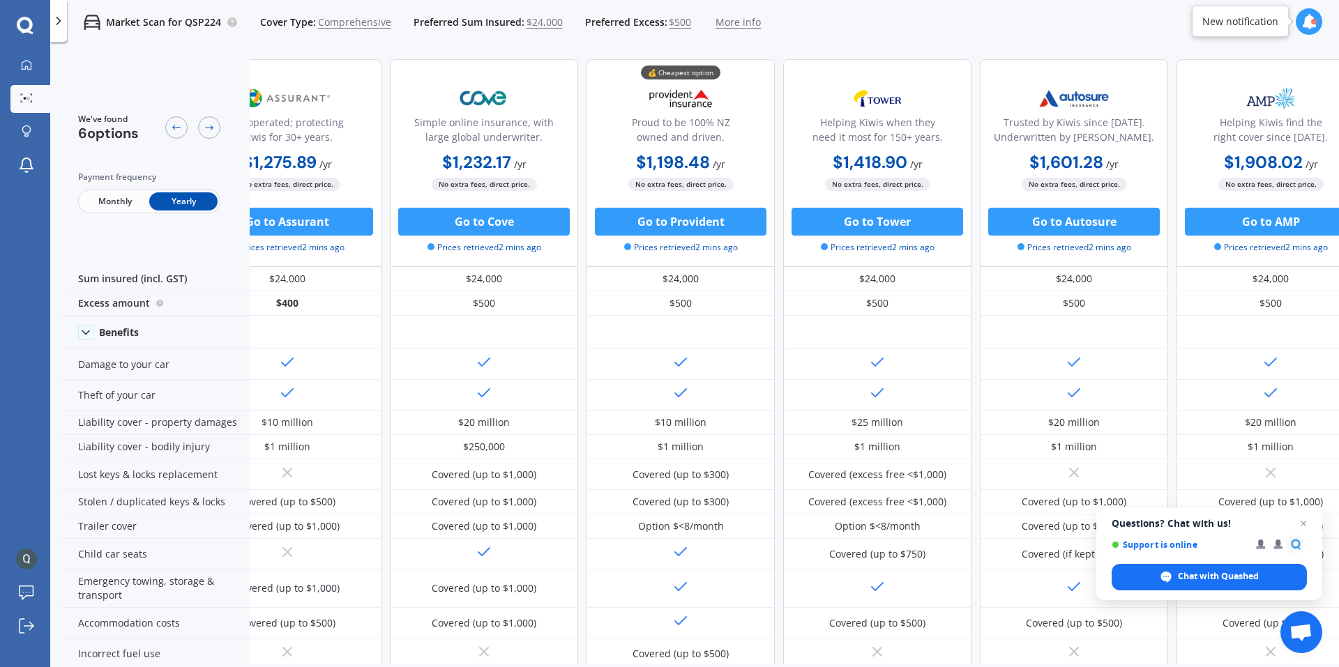
scroll to position [0, 89]
